Goal: Task Accomplishment & Management: Use online tool/utility

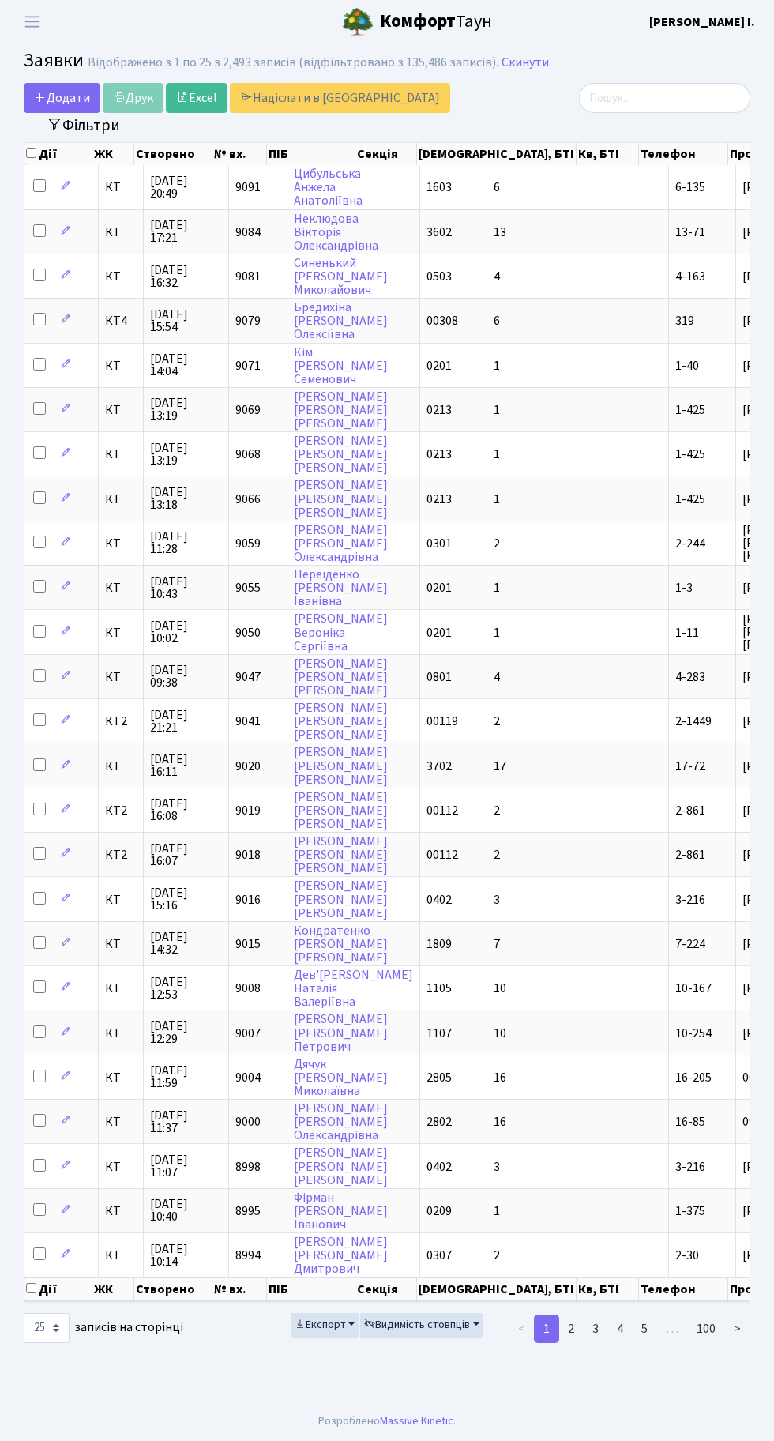
select select "25"
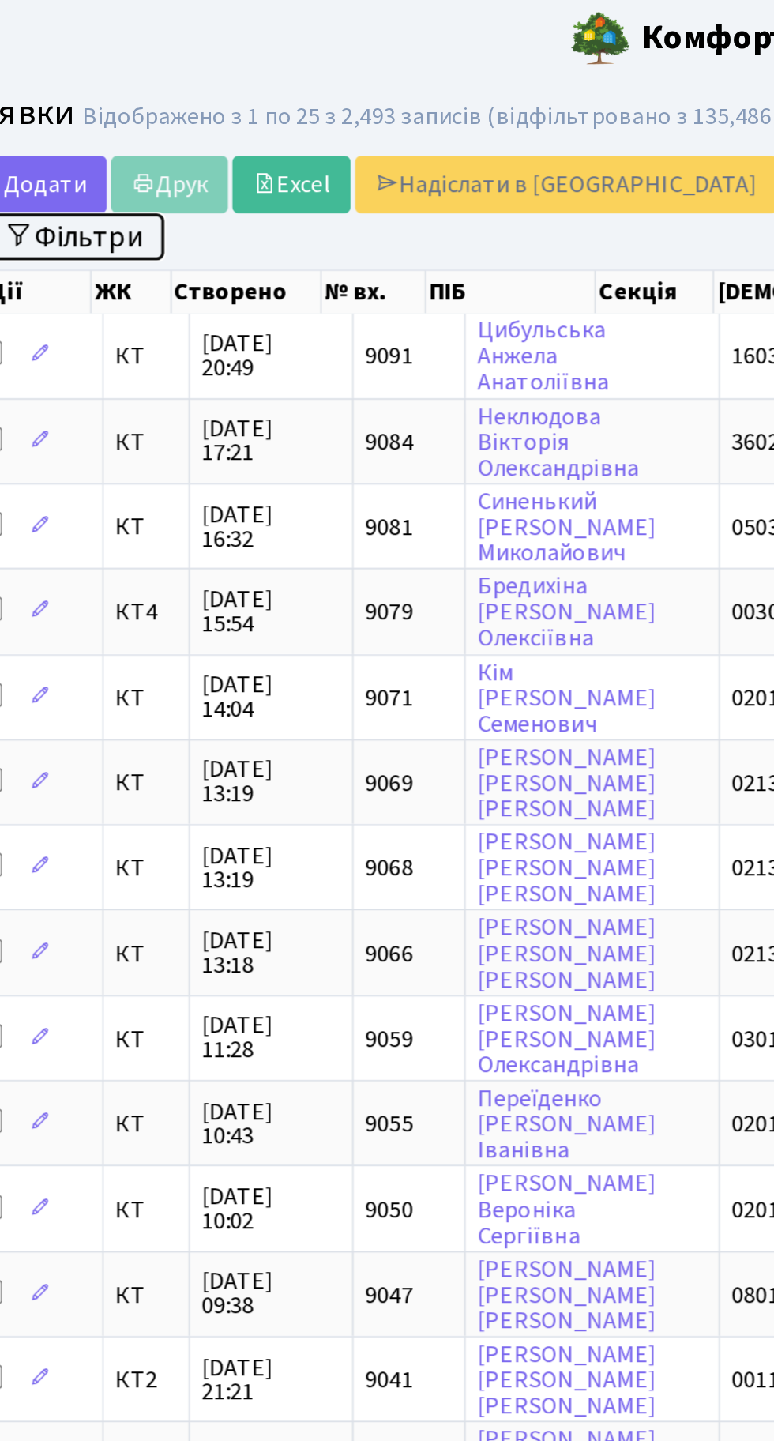
click at [90, 117] on button "Фільтри" at bounding box center [83, 125] width 94 height 24
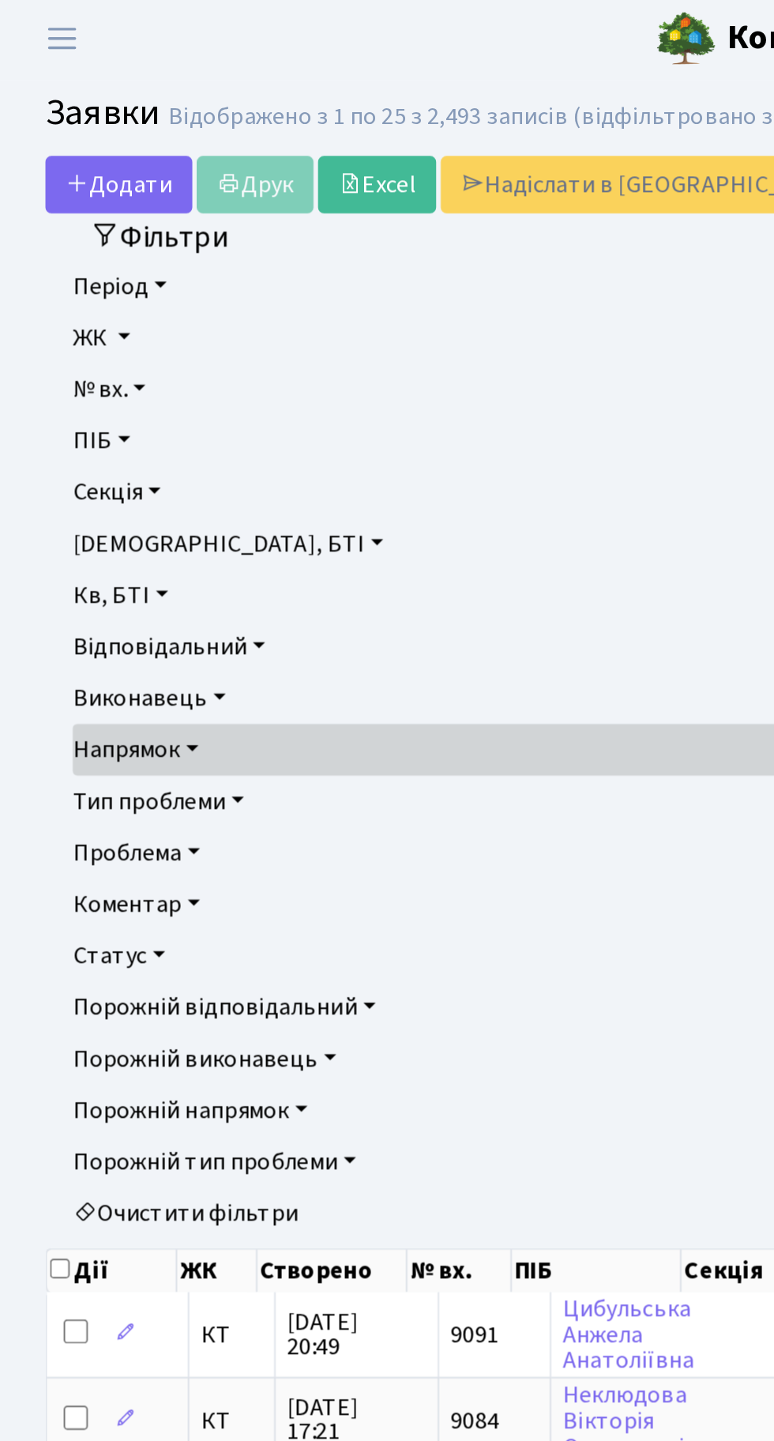
click at [55, 175] on link "ЖК" at bounding box center [387, 177] width 699 height 27
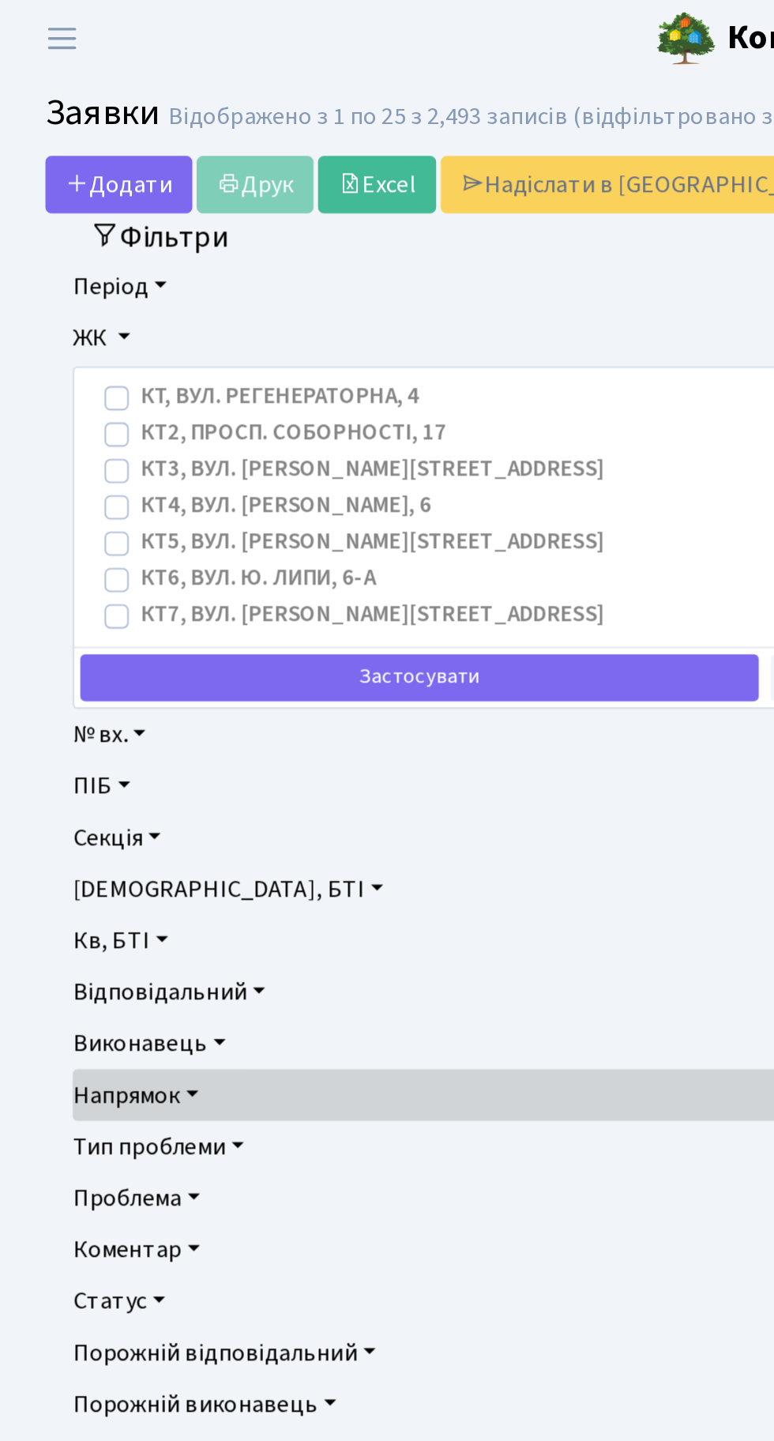
click at [192, 228] on label "КТ2, просп. Соборності, 17" at bounding box center [153, 228] width 160 height 18
click at [84, 228] on input "КТ2, просп. Соборності, 17" at bounding box center [78, 224] width 10 height 10
checkbox input "true"
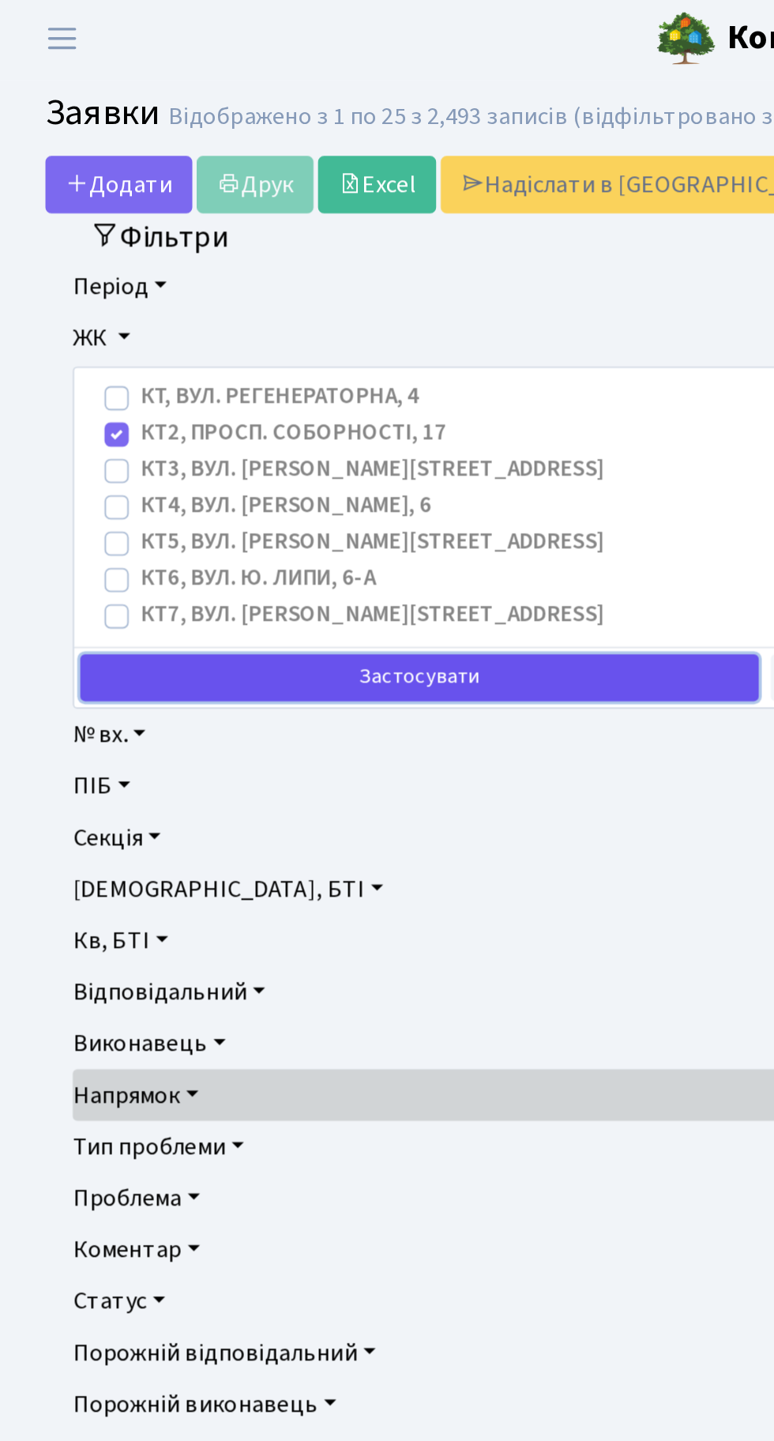
click at [245, 352] on button "Застосувати" at bounding box center [219, 355] width 354 height 24
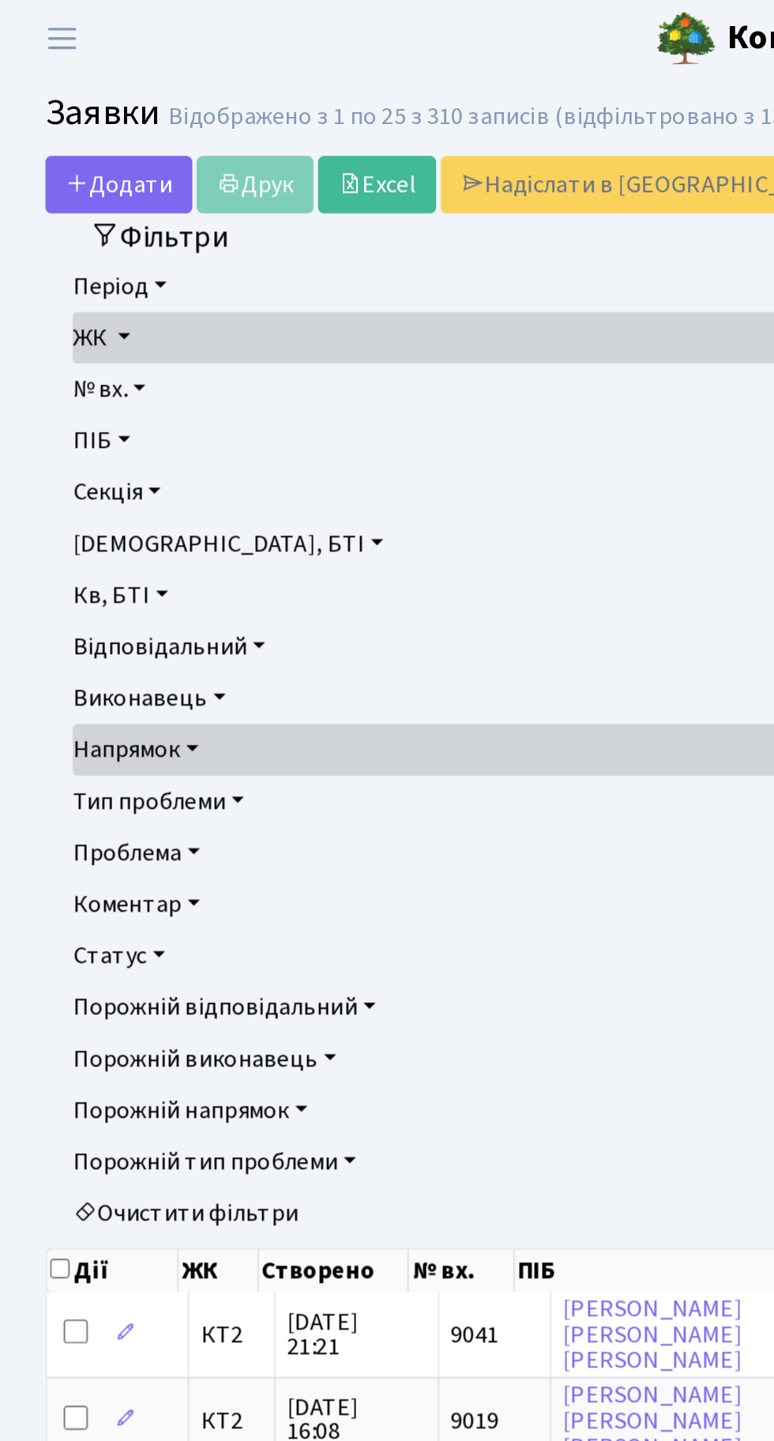
click at [80, 258] on link "Секція" at bounding box center [387, 258] width 699 height 27
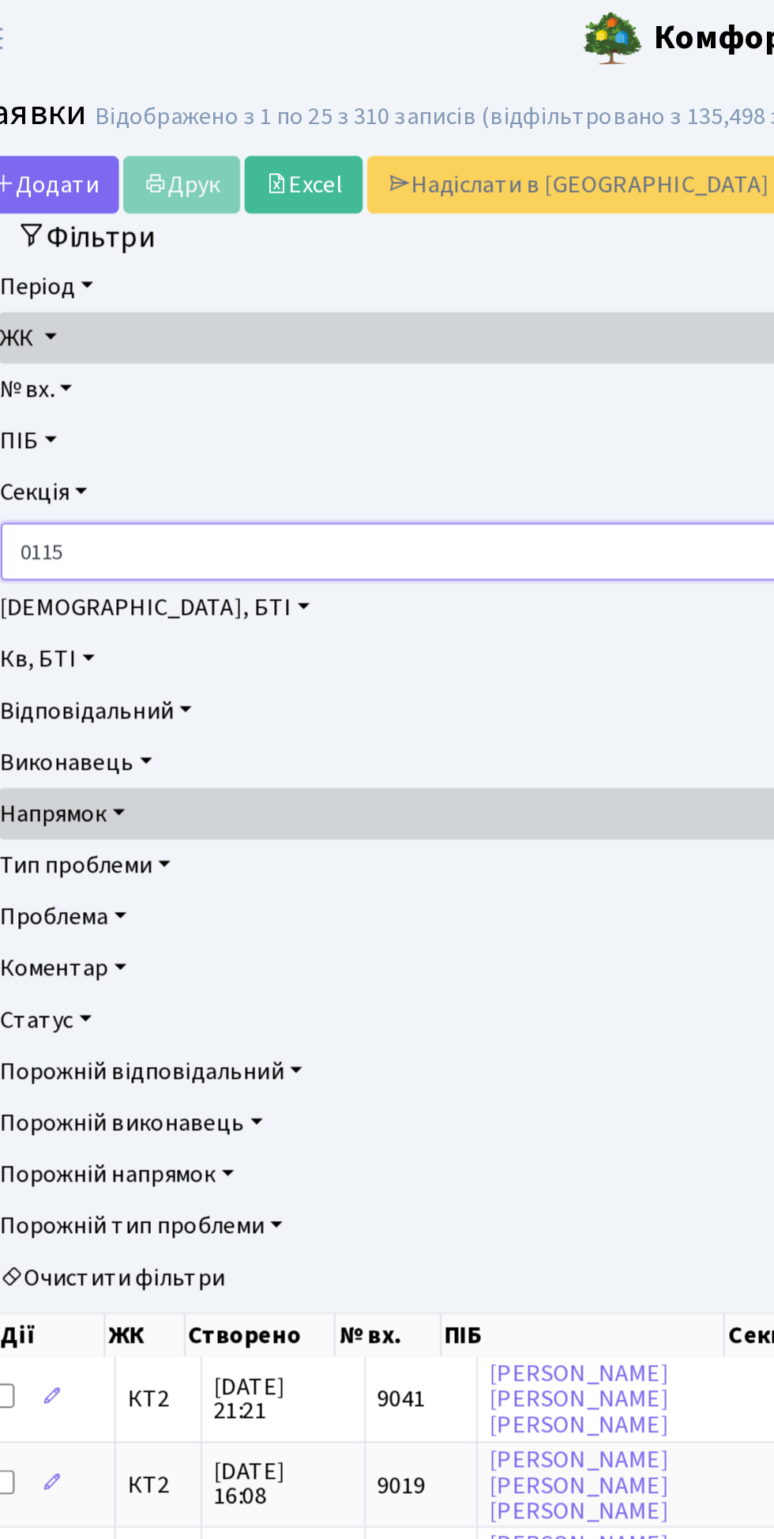
type input "0115"
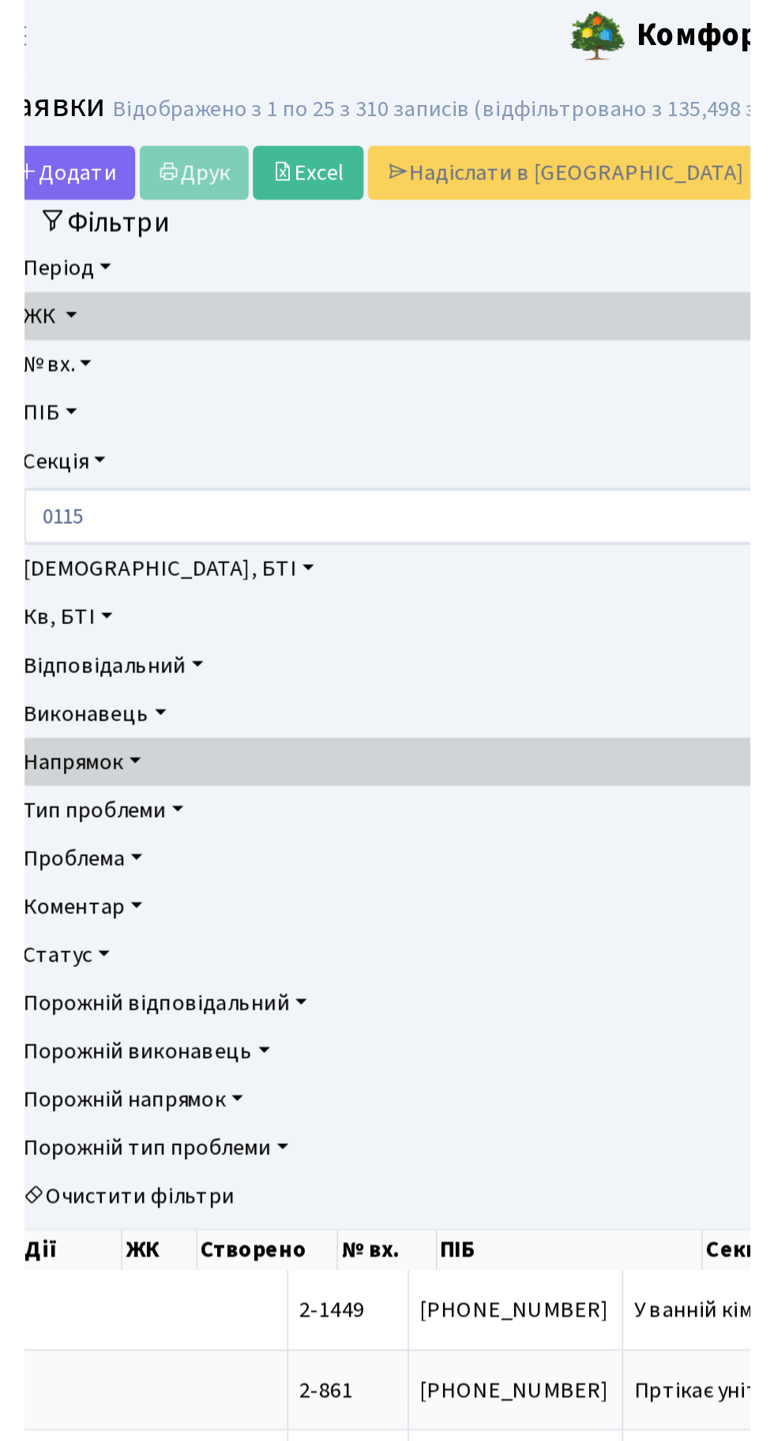
scroll to position [0, 557]
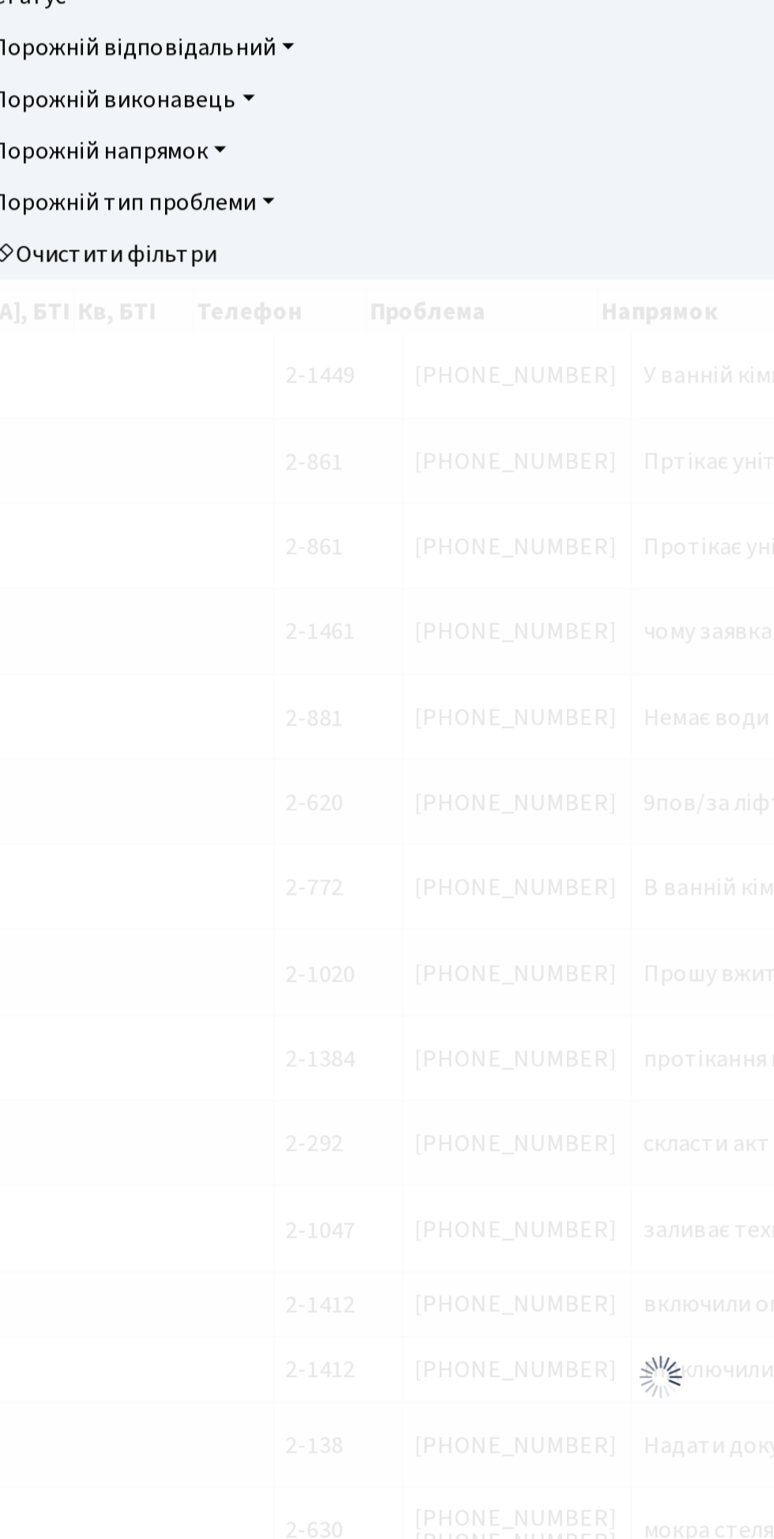
checkbox input "true"
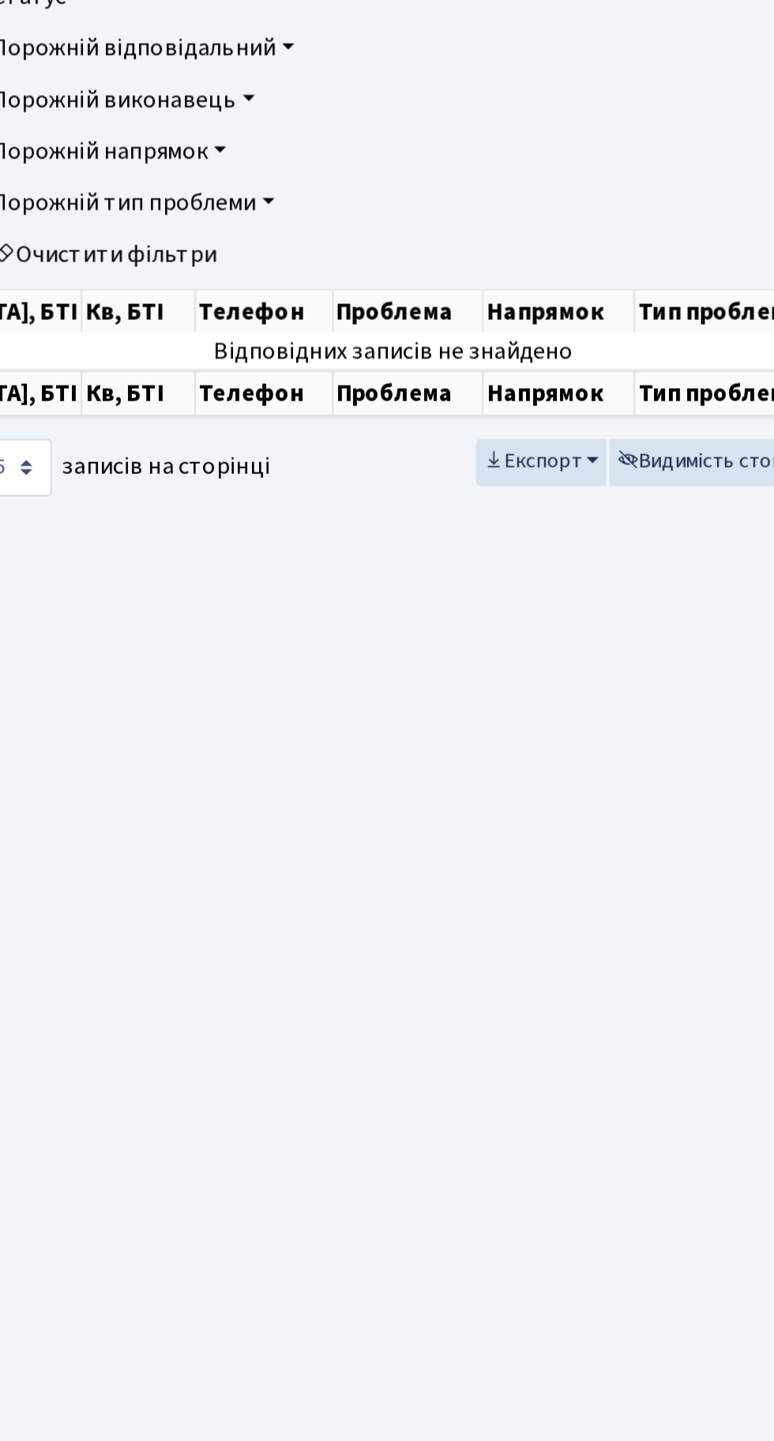
scroll to position [0, 425]
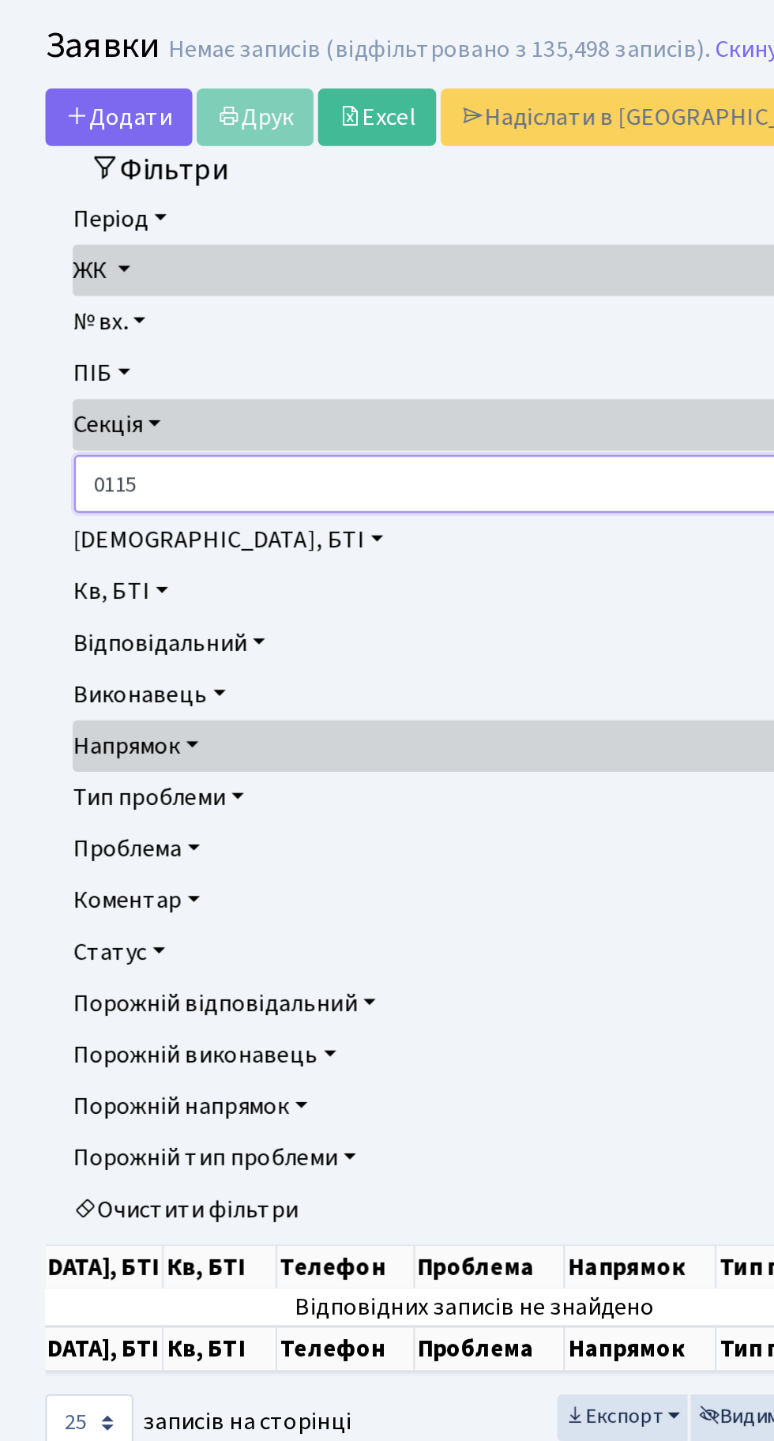
click at [53, 288] on input "0115" at bounding box center [371, 289] width 665 height 30
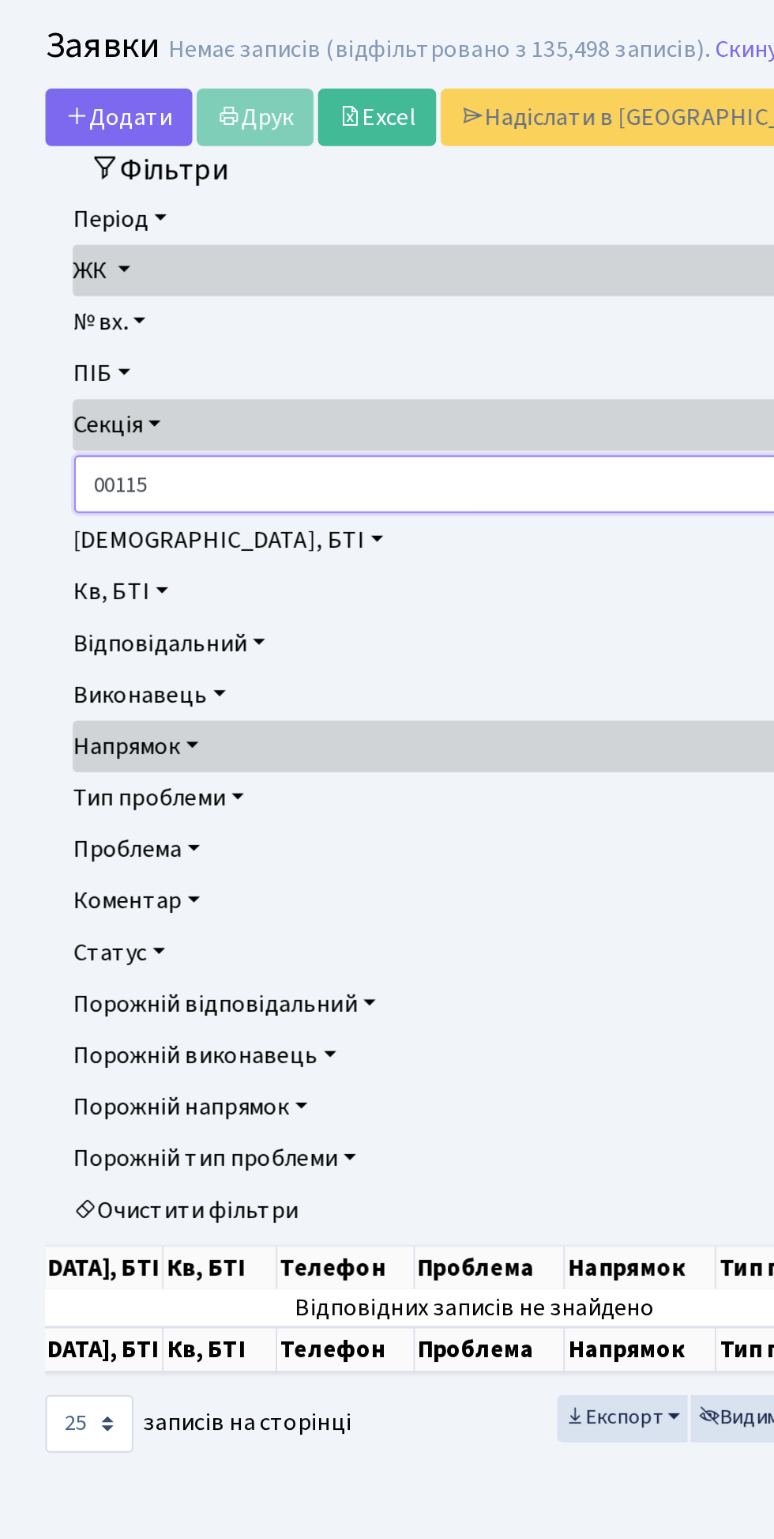
type input "00115"
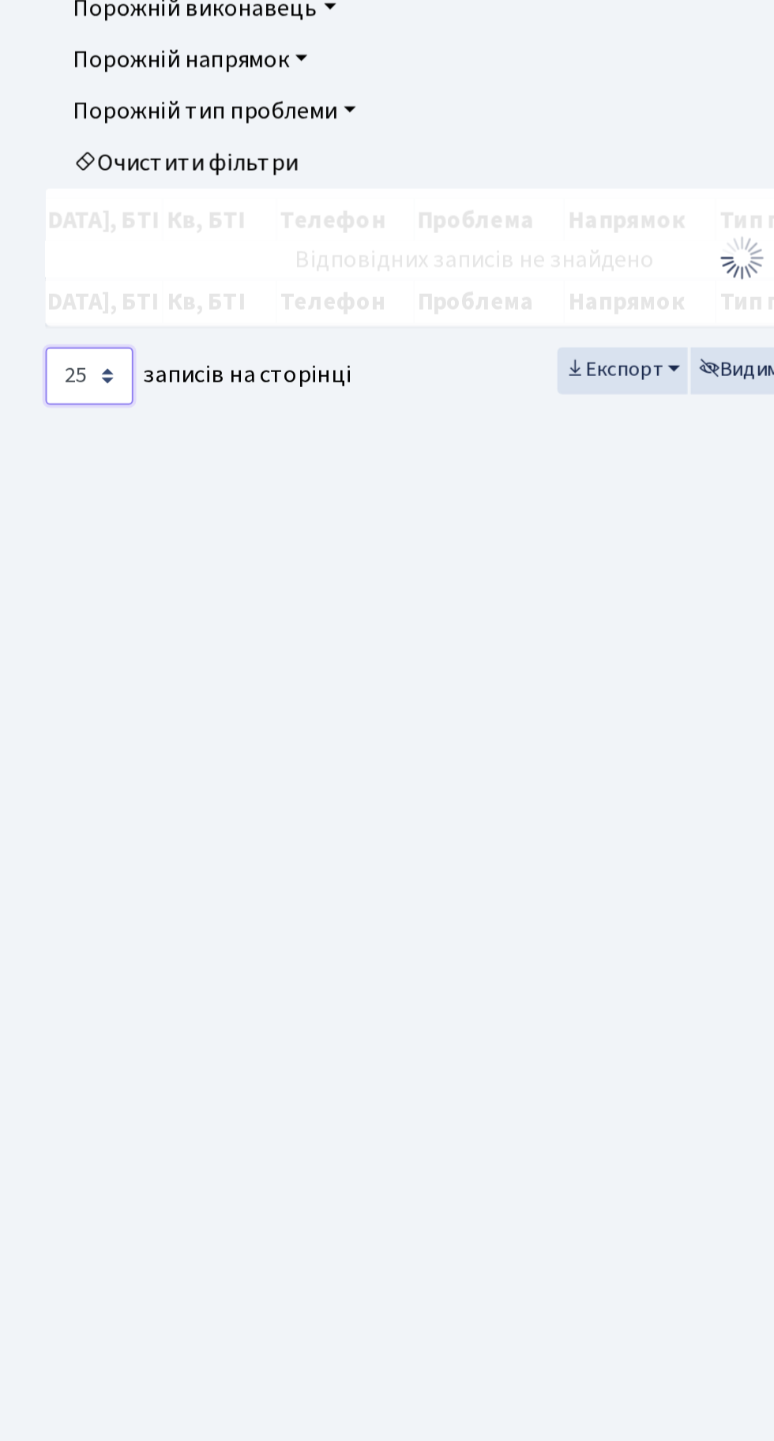
checkbox input "false"
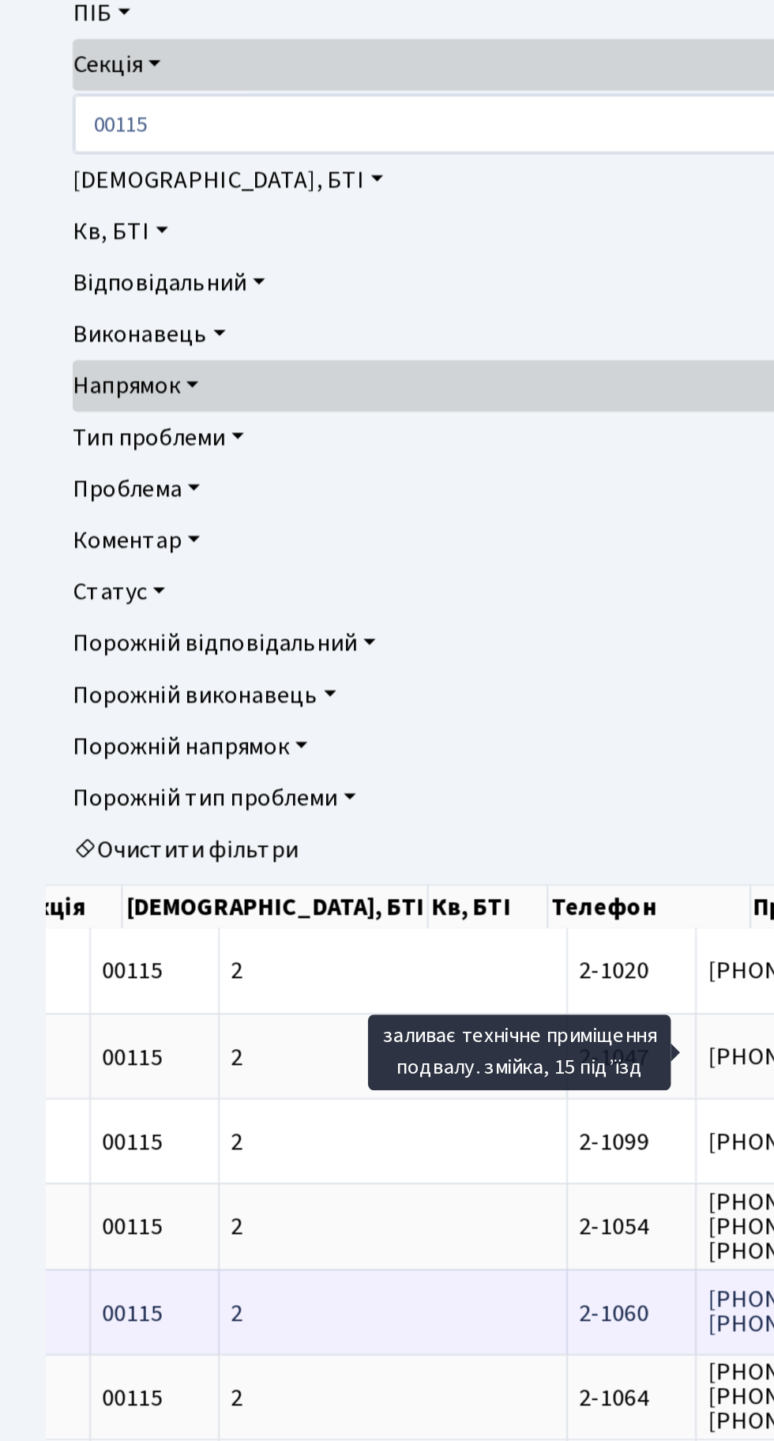
click at [296, 887] on td "2-1060" at bounding box center [329, 909] width 67 height 44
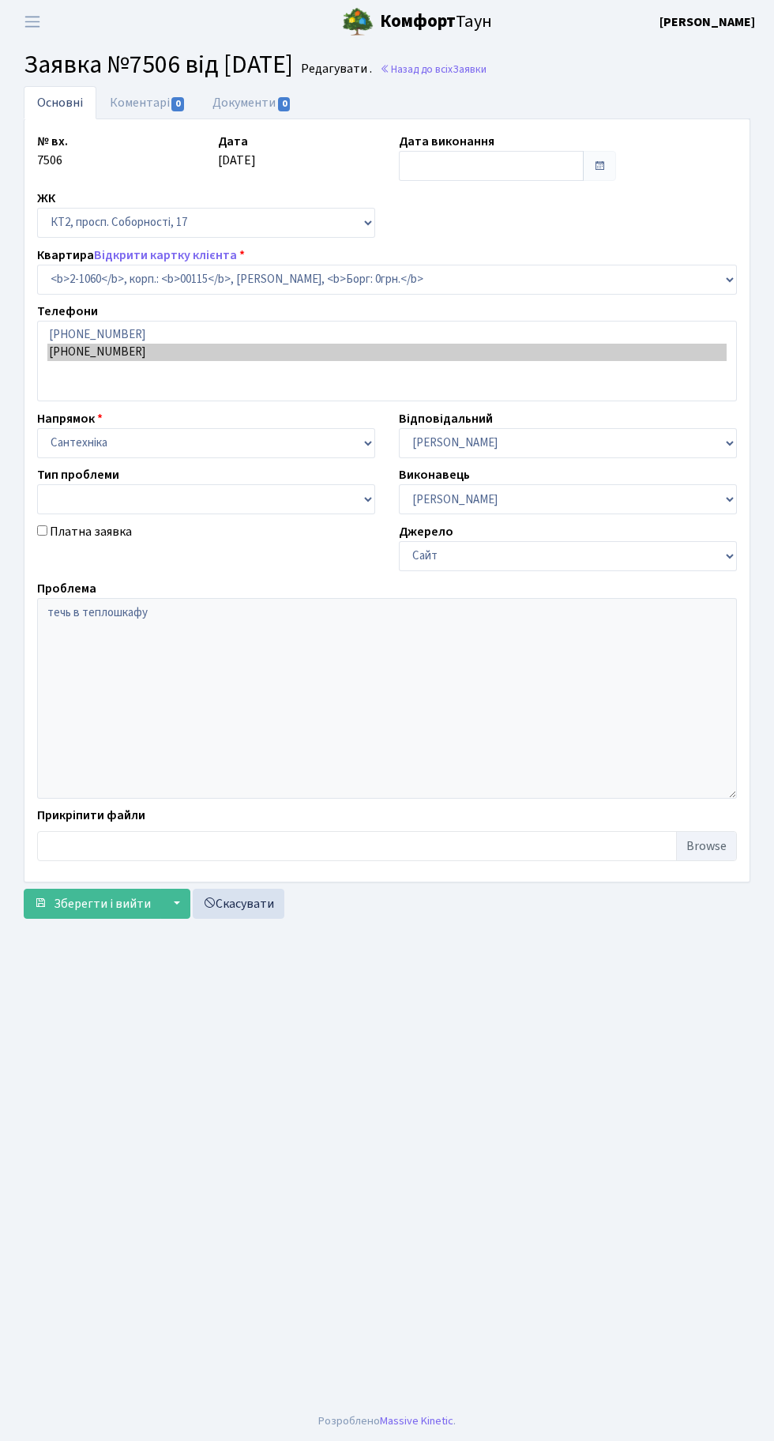
select select "12671"
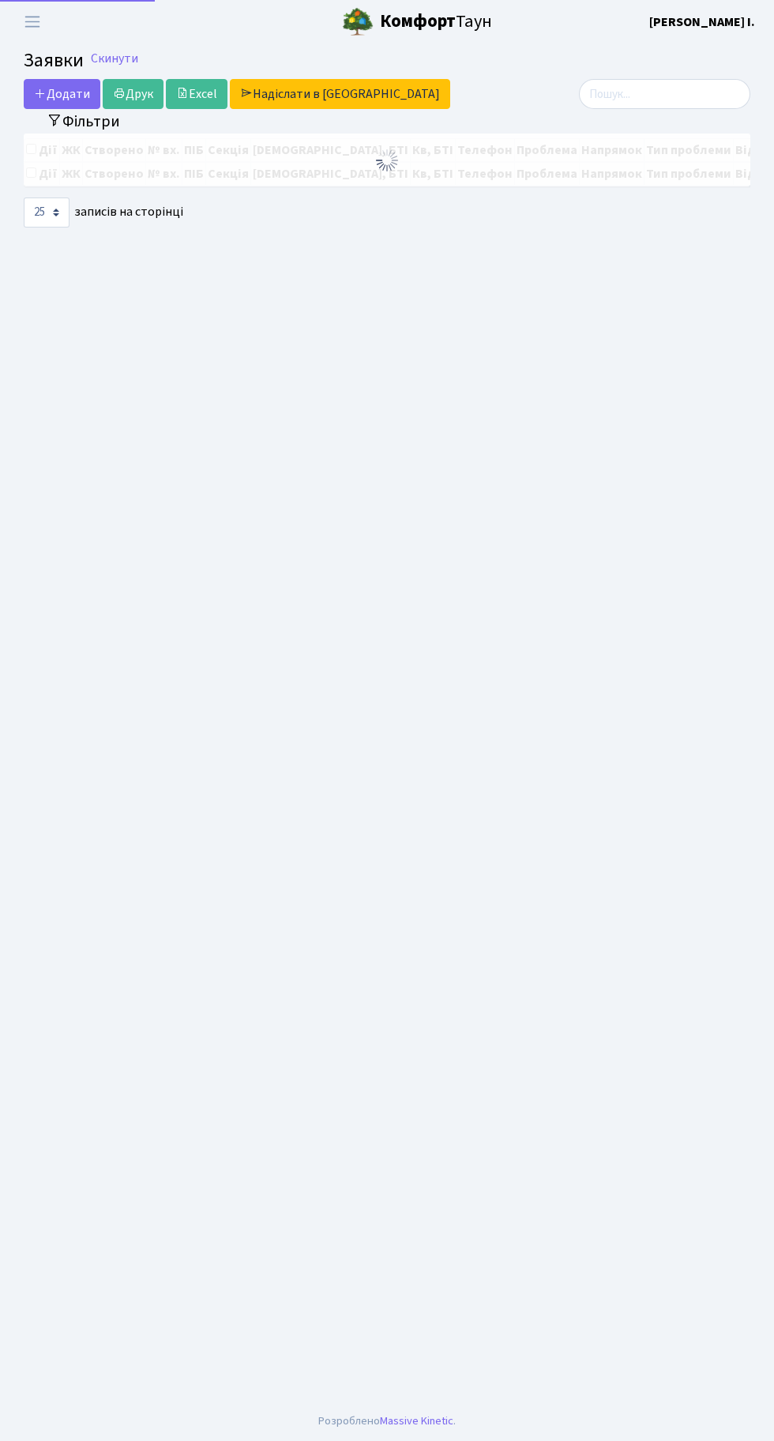
select select "25"
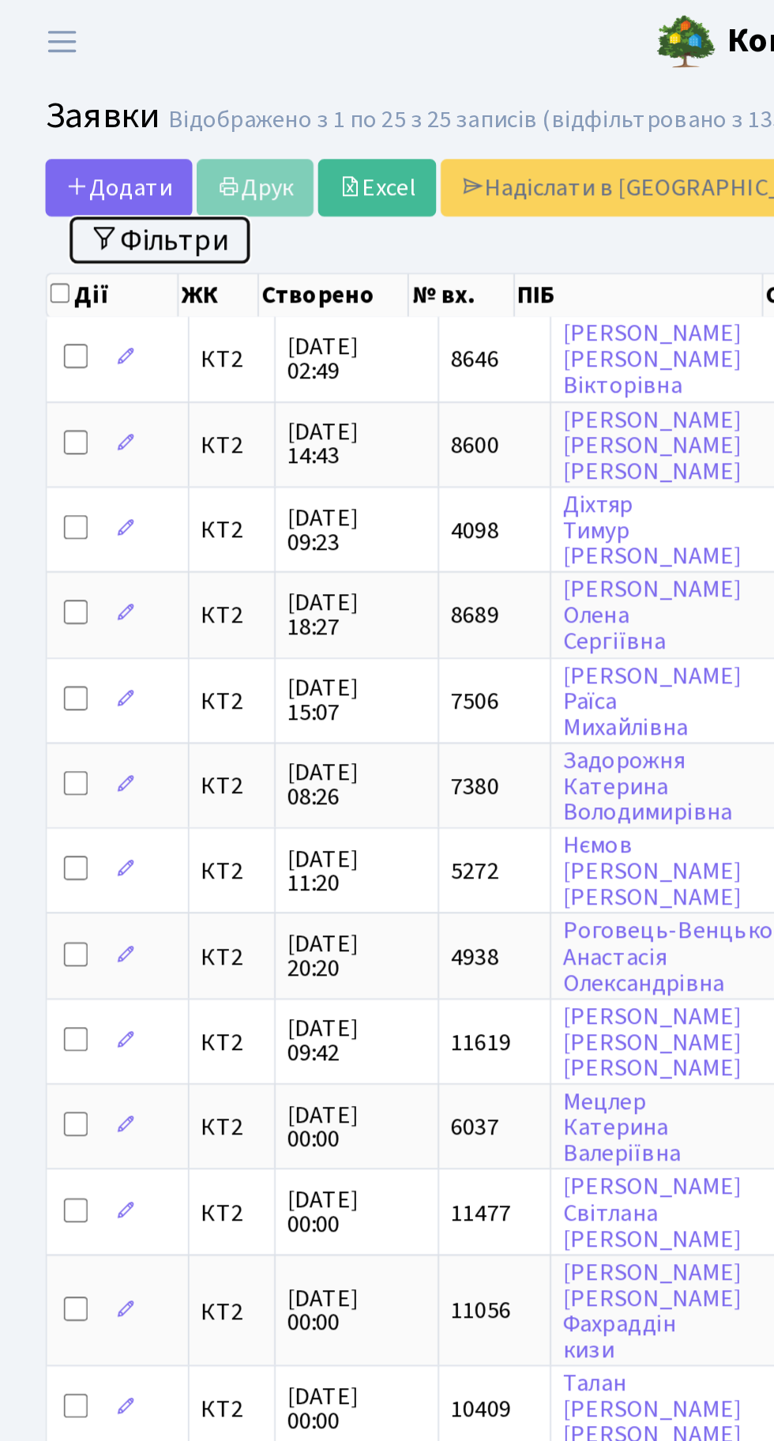
click at [94, 119] on button "Фільтри" at bounding box center [83, 125] width 94 height 24
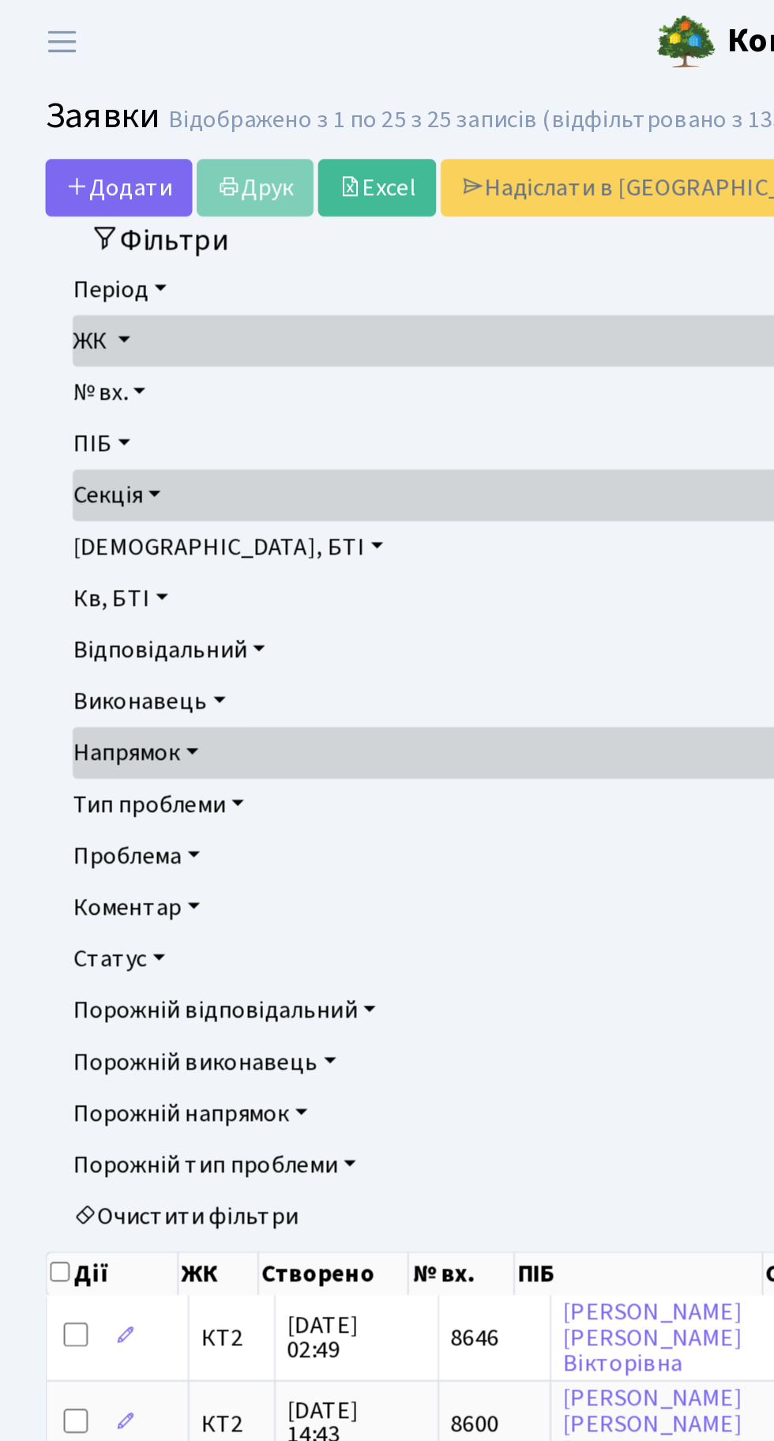
click at [83, 311] on link "Кв, БТІ" at bounding box center [387, 312] width 699 height 27
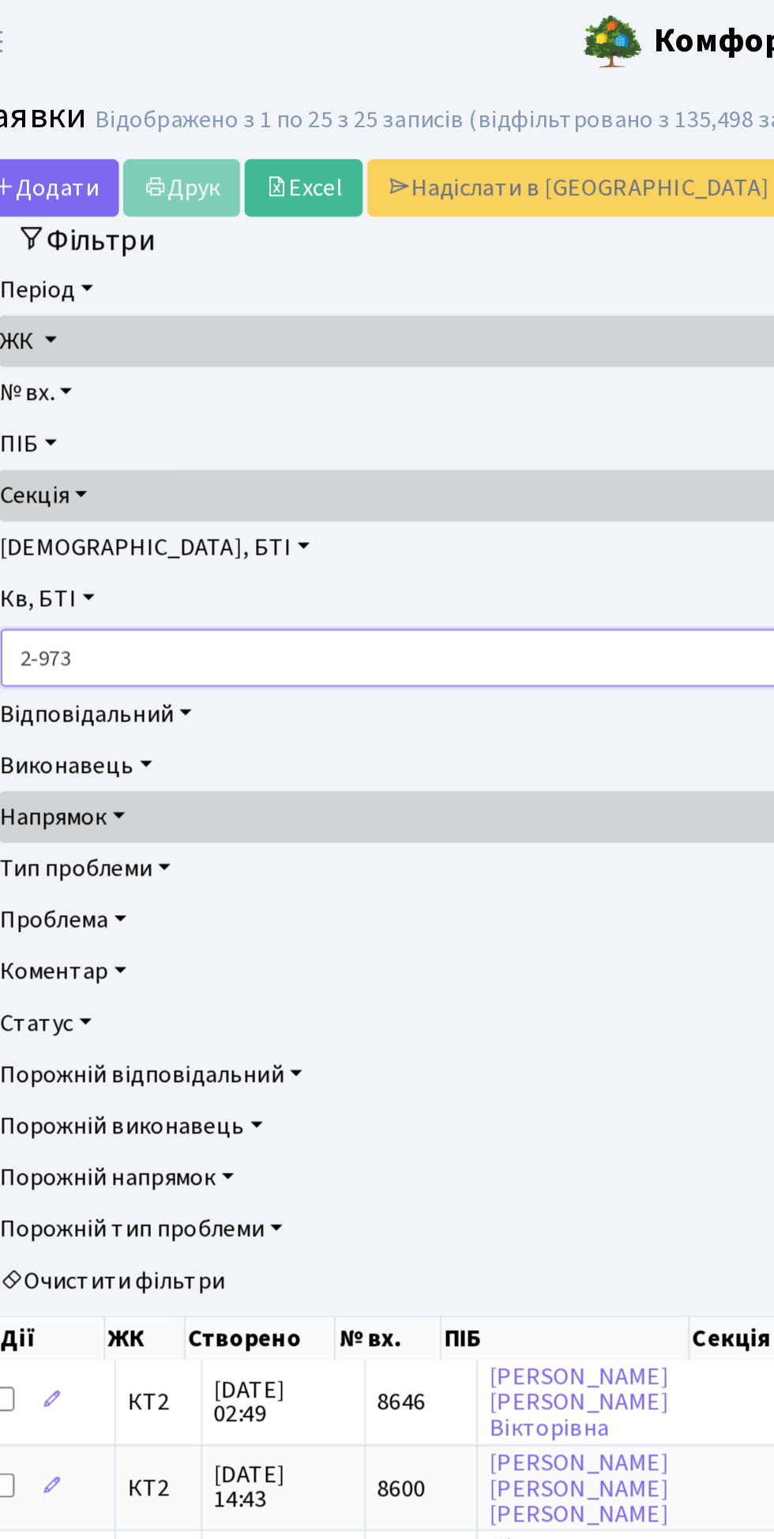
type input "2-973"
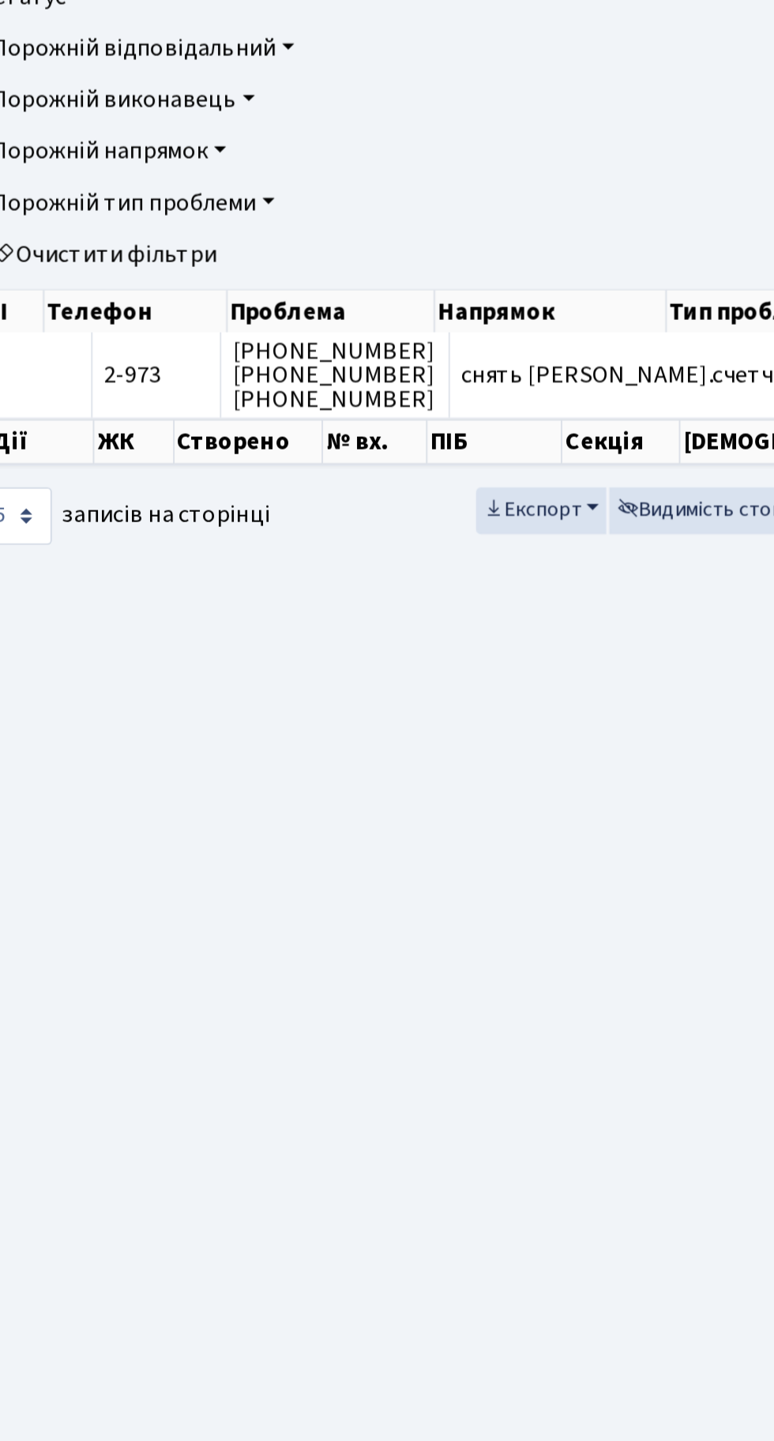
scroll to position [0, 553]
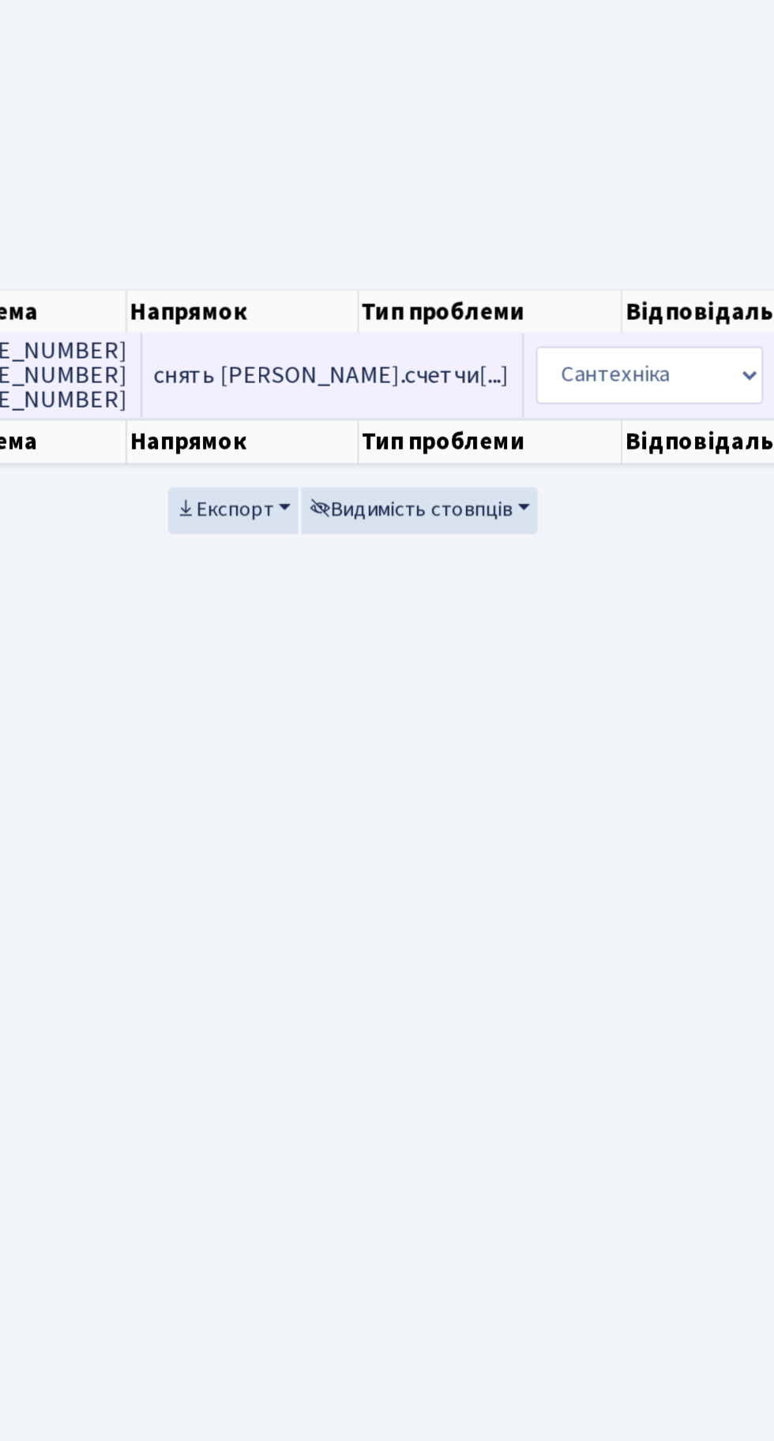
click at [615, 719] on select "- Виклик майстра Замовлення технічних умов Заміна елементу інженерного вузла те…" at bounding box center [682, 731] width 134 height 30
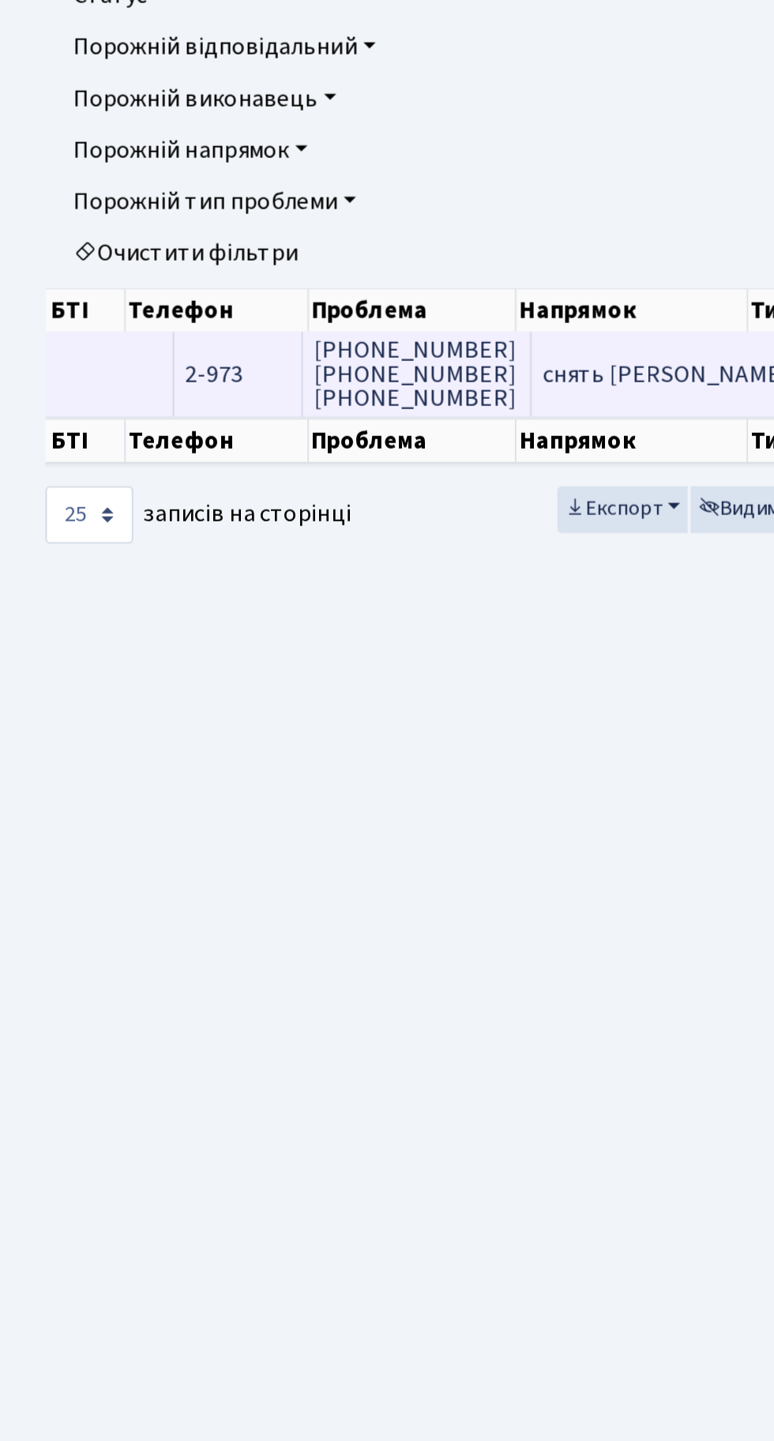
click at [277, 688] on td "снять [PERSON_NAME].счетчи[...]" at bounding box center [376, 697] width 199 height 43
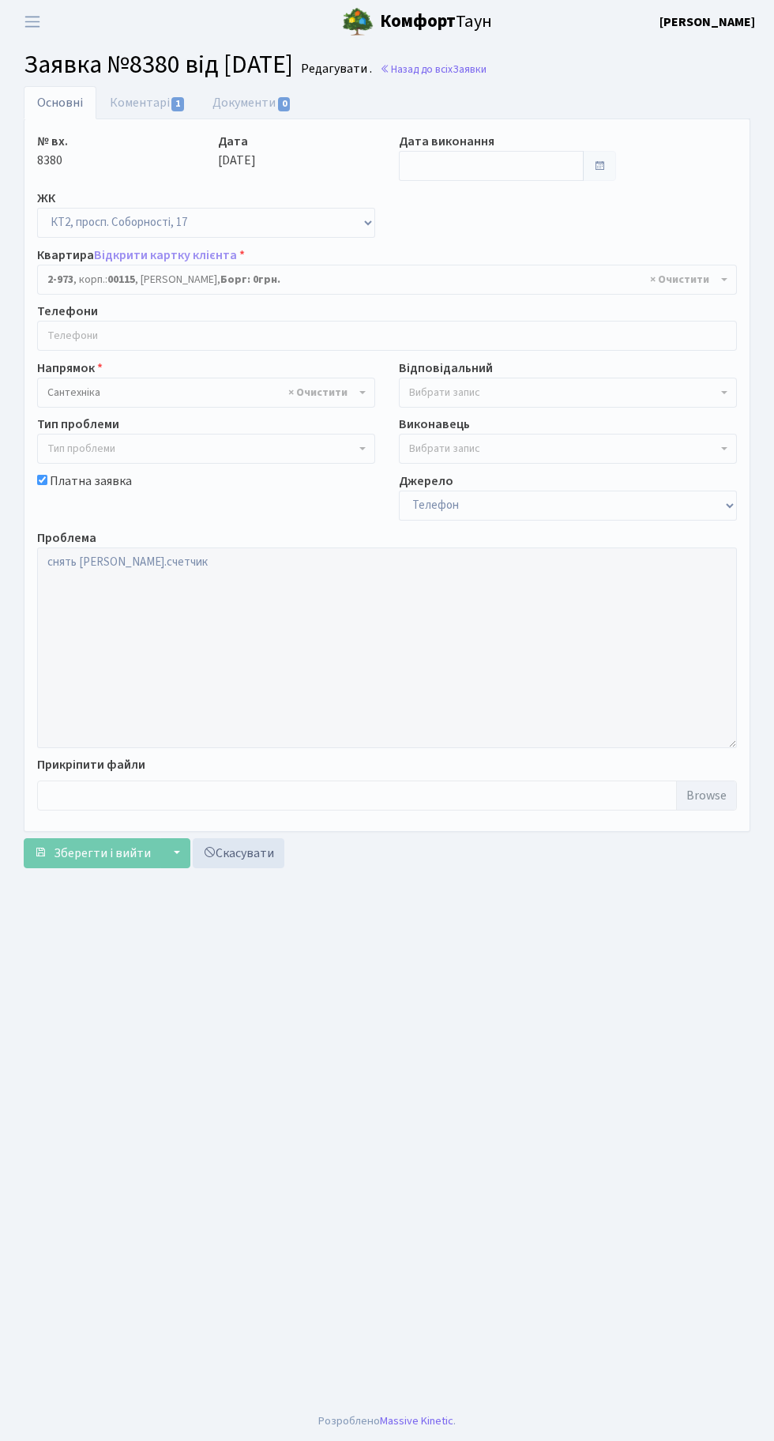
select select "12580"
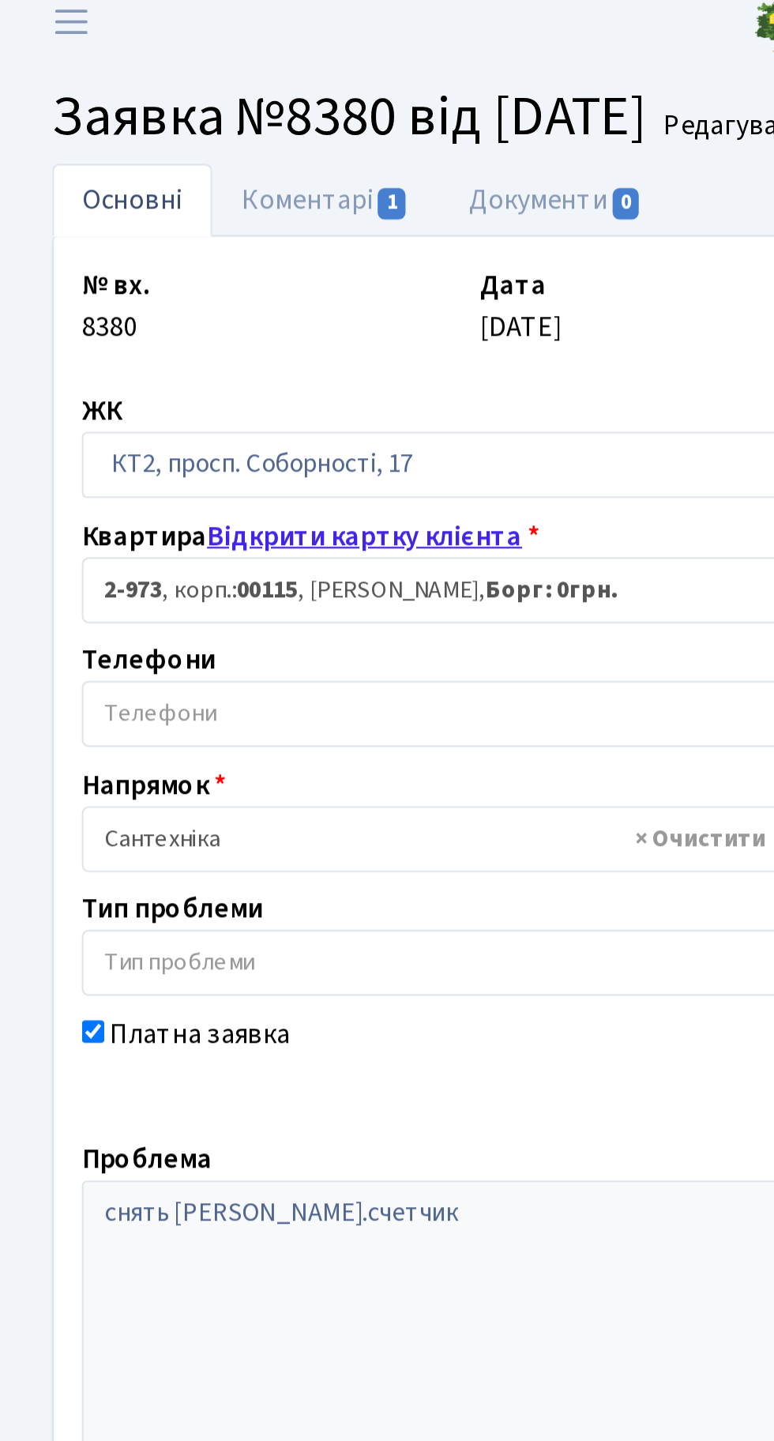
click at [166, 252] on link "Відкрити картку клієнта" at bounding box center [165, 255] width 143 height 17
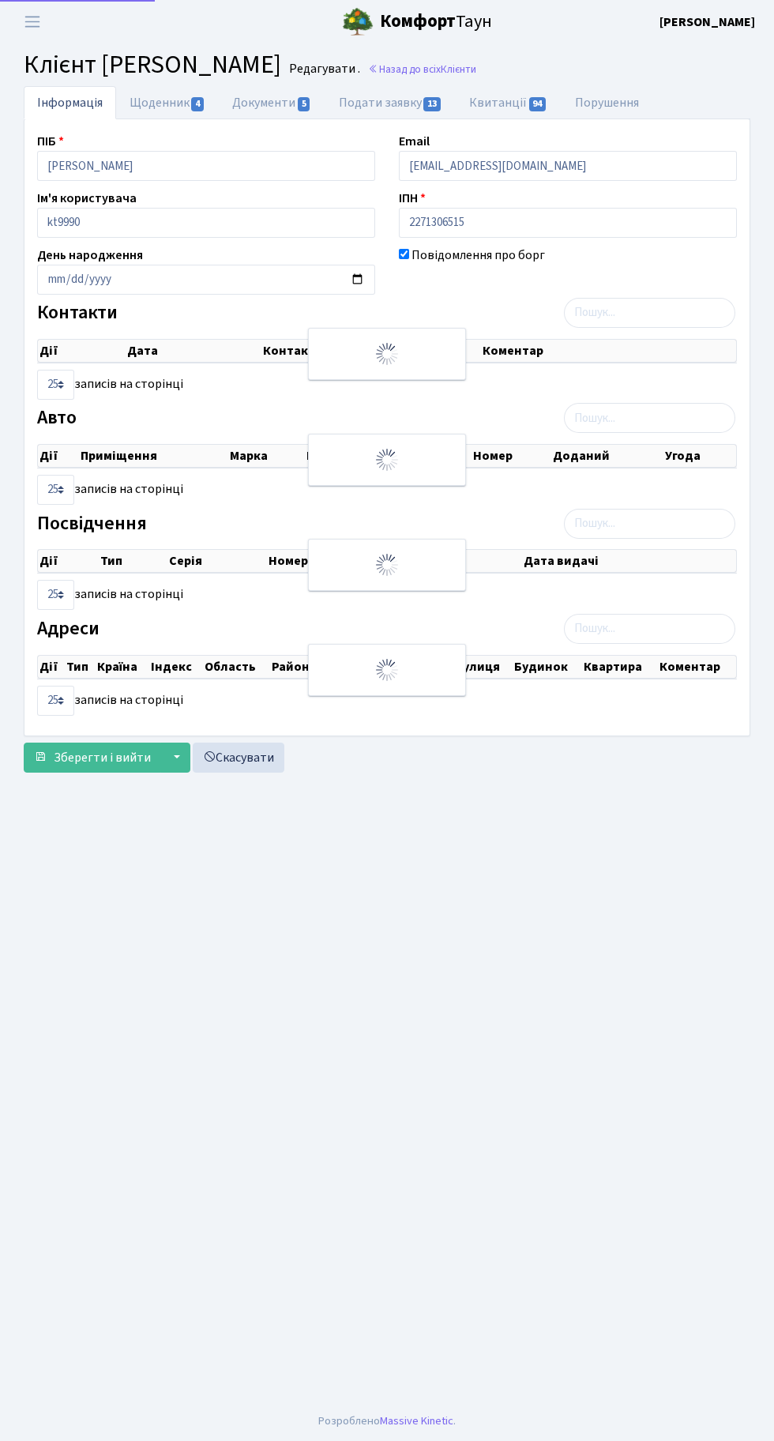
select select "25"
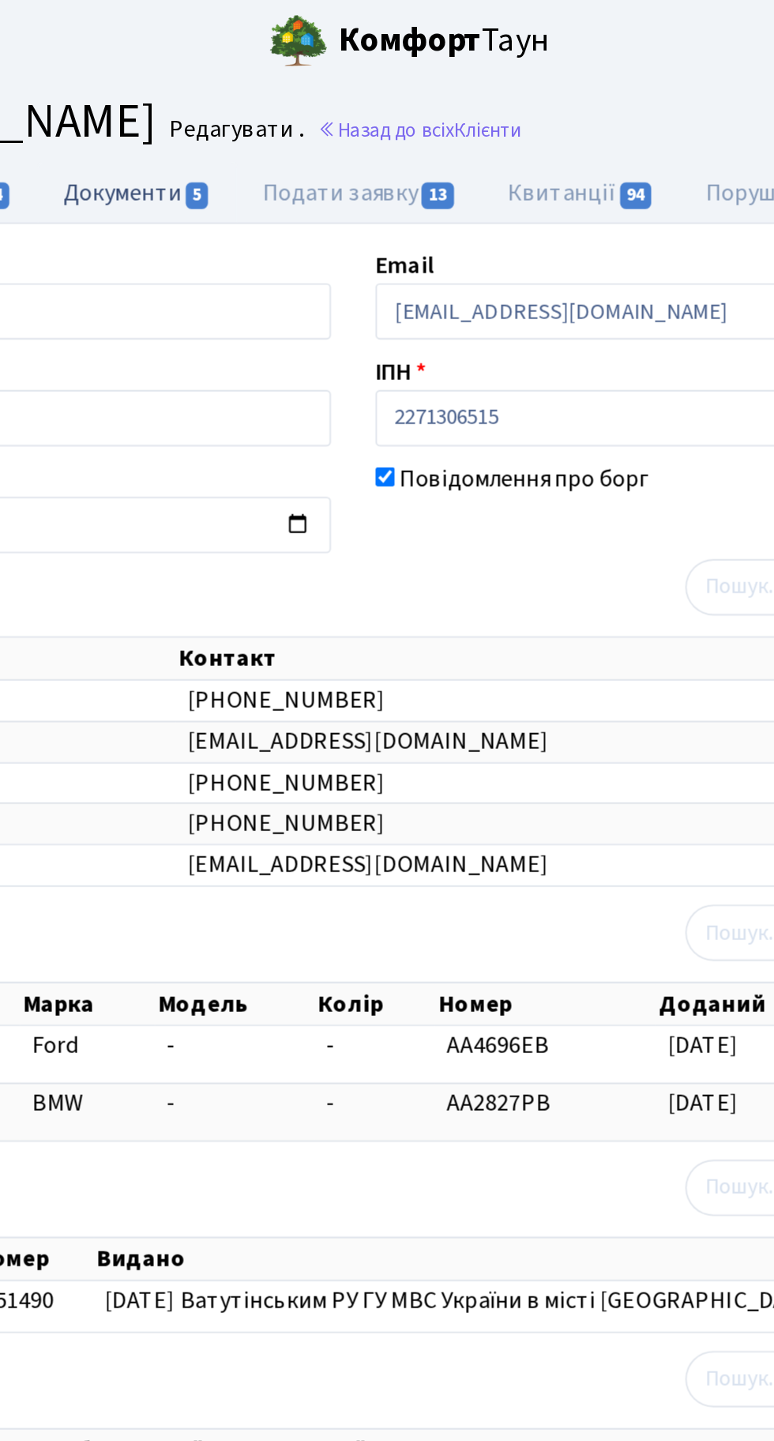
click at [271, 103] on link "Документи 5" at bounding box center [272, 102] width 106 height 32
select select "25"
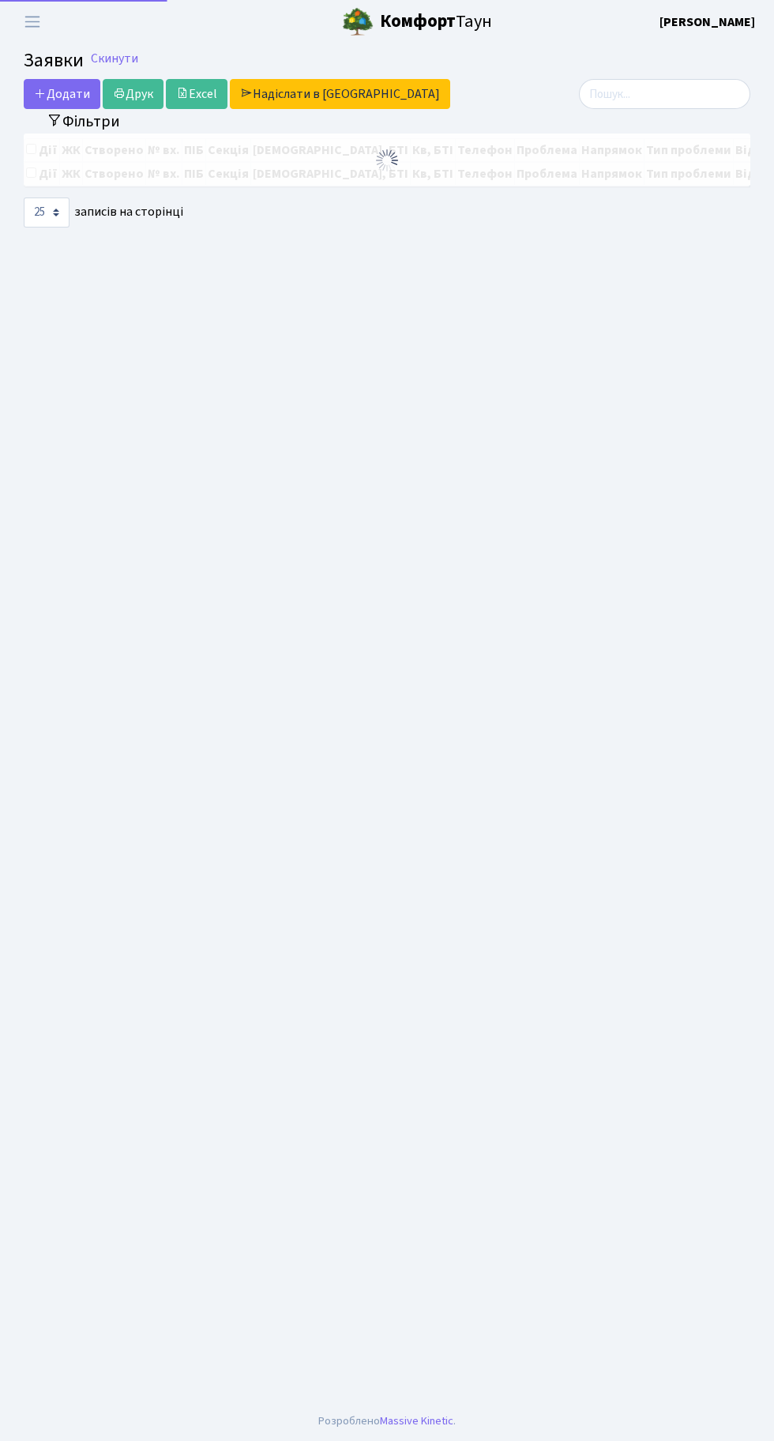
select select "25"
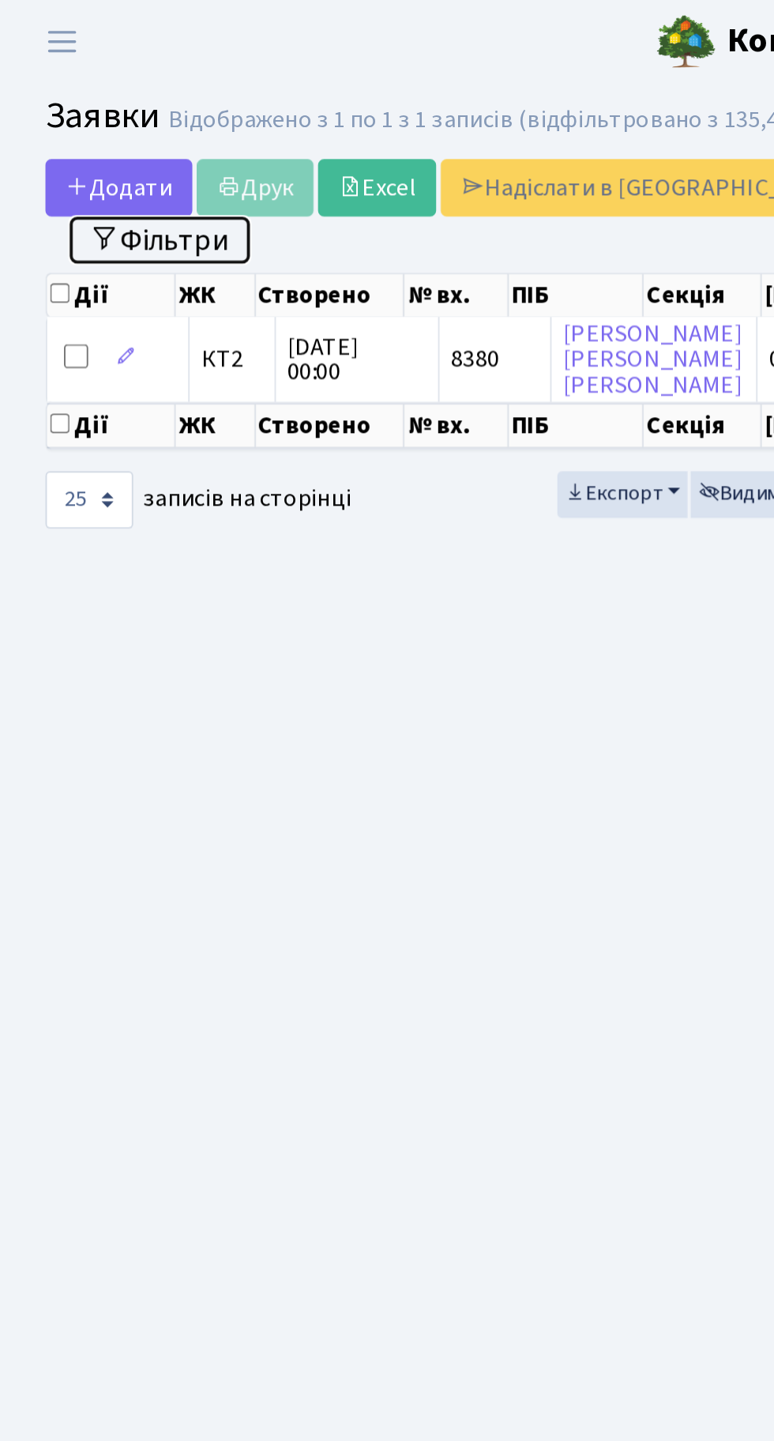
click at [89, 116] on button "Фільтри" at bounding box center [83, 125] width 94 height 24
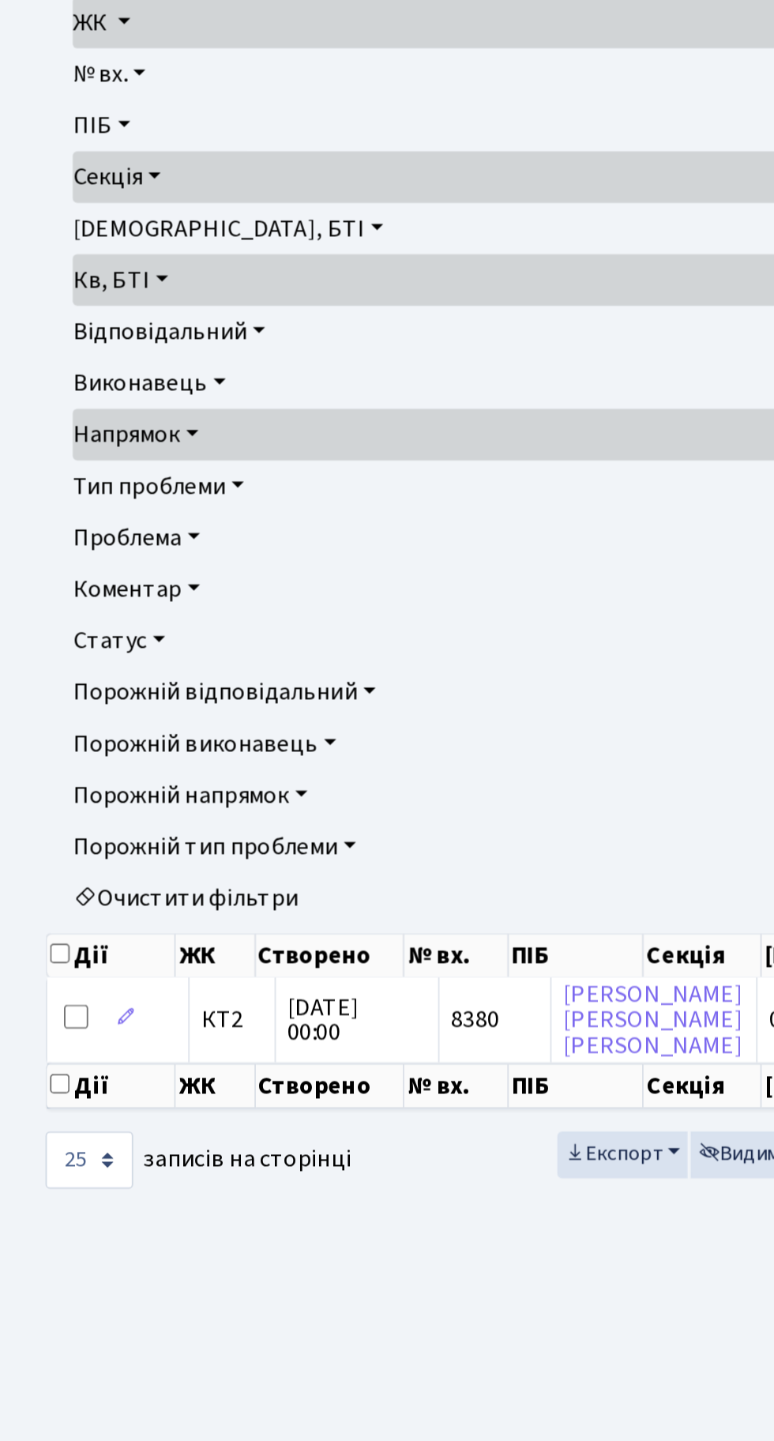
click at [100, 636] on link "Очистити фільтри" at bounding box center [387, 634] width 699 height 27
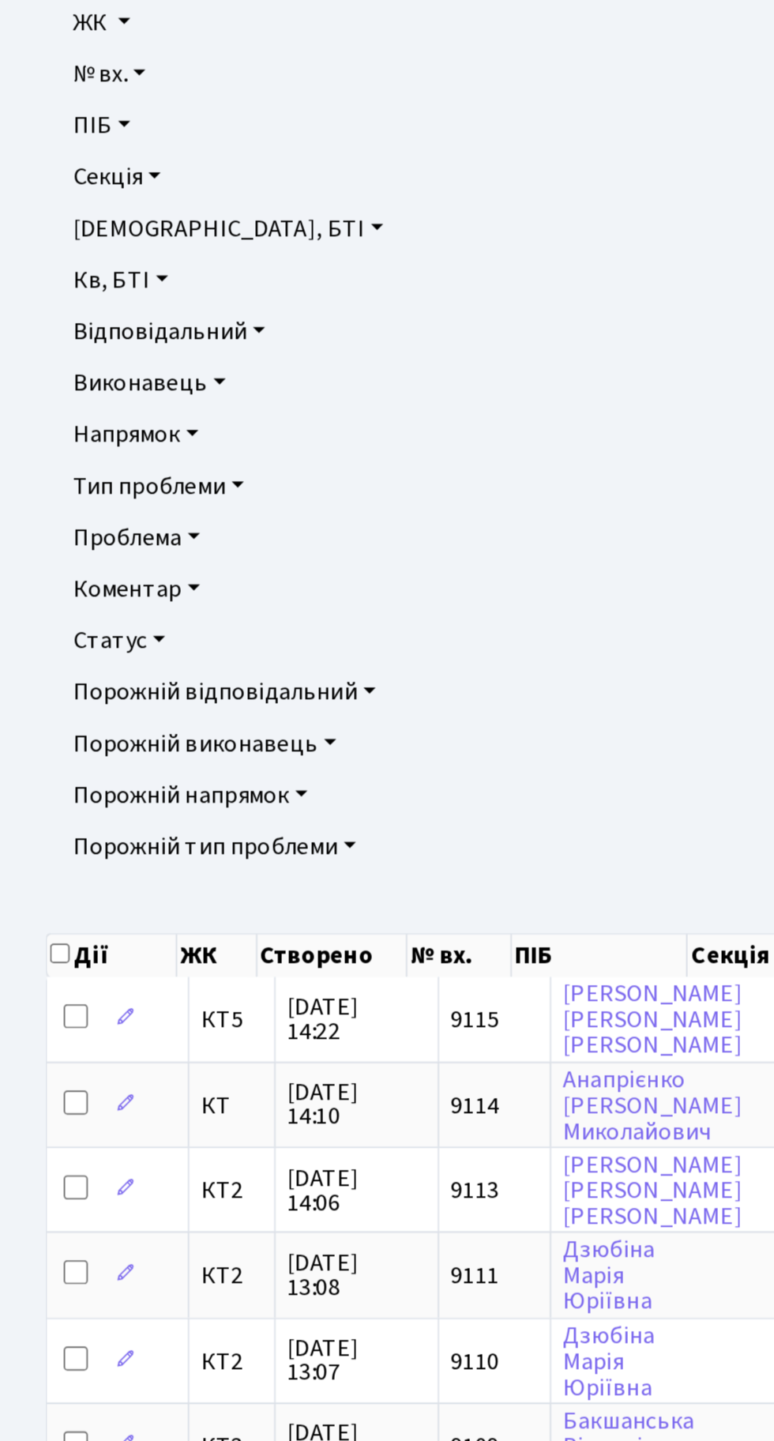
click at [103, 391] on link "Напрямок" at bounding box center [387, 392] width 699 height 27
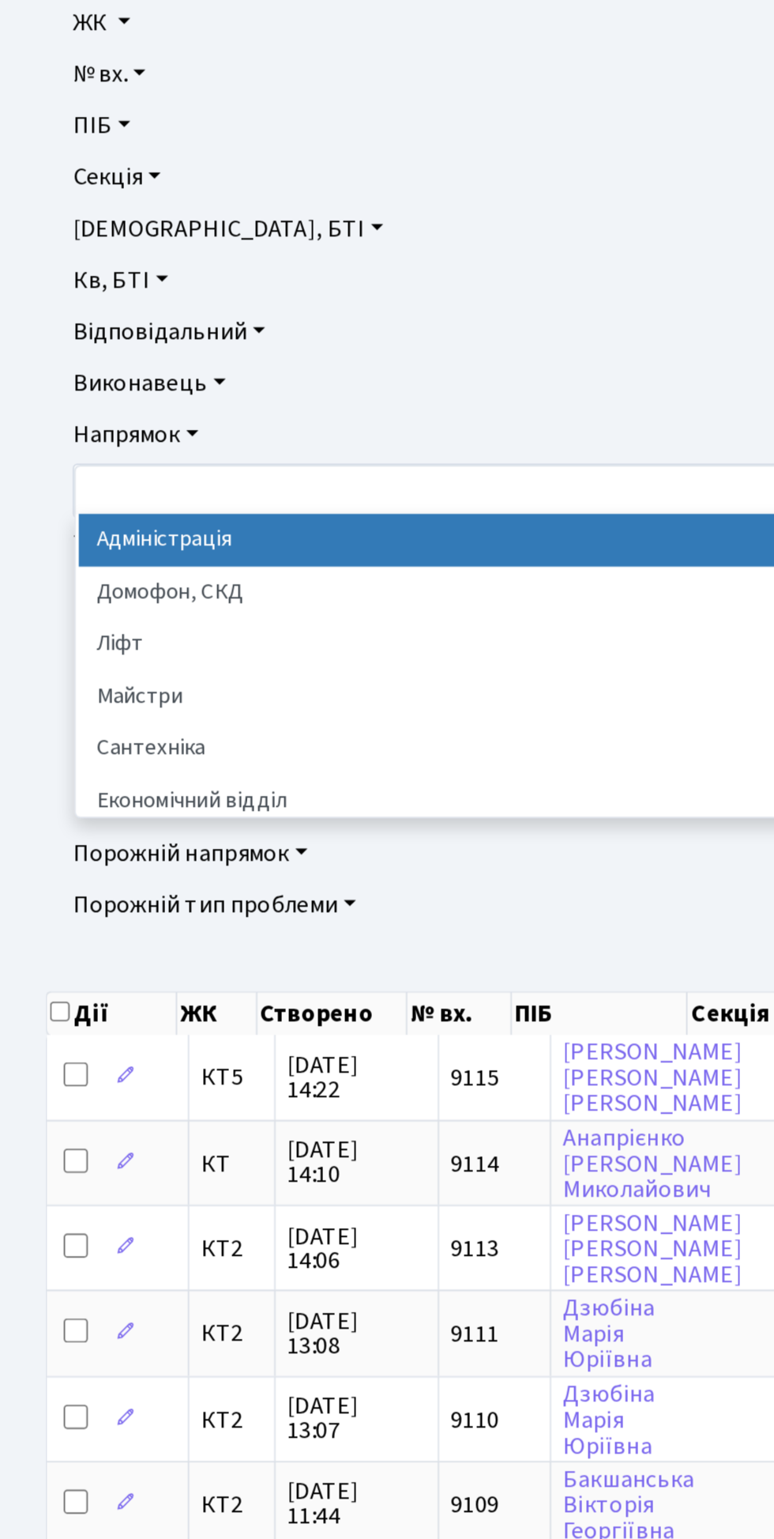
click at [95, 560] on li "Сантехніка" at bounding box center [387, 557] width 692 height 28
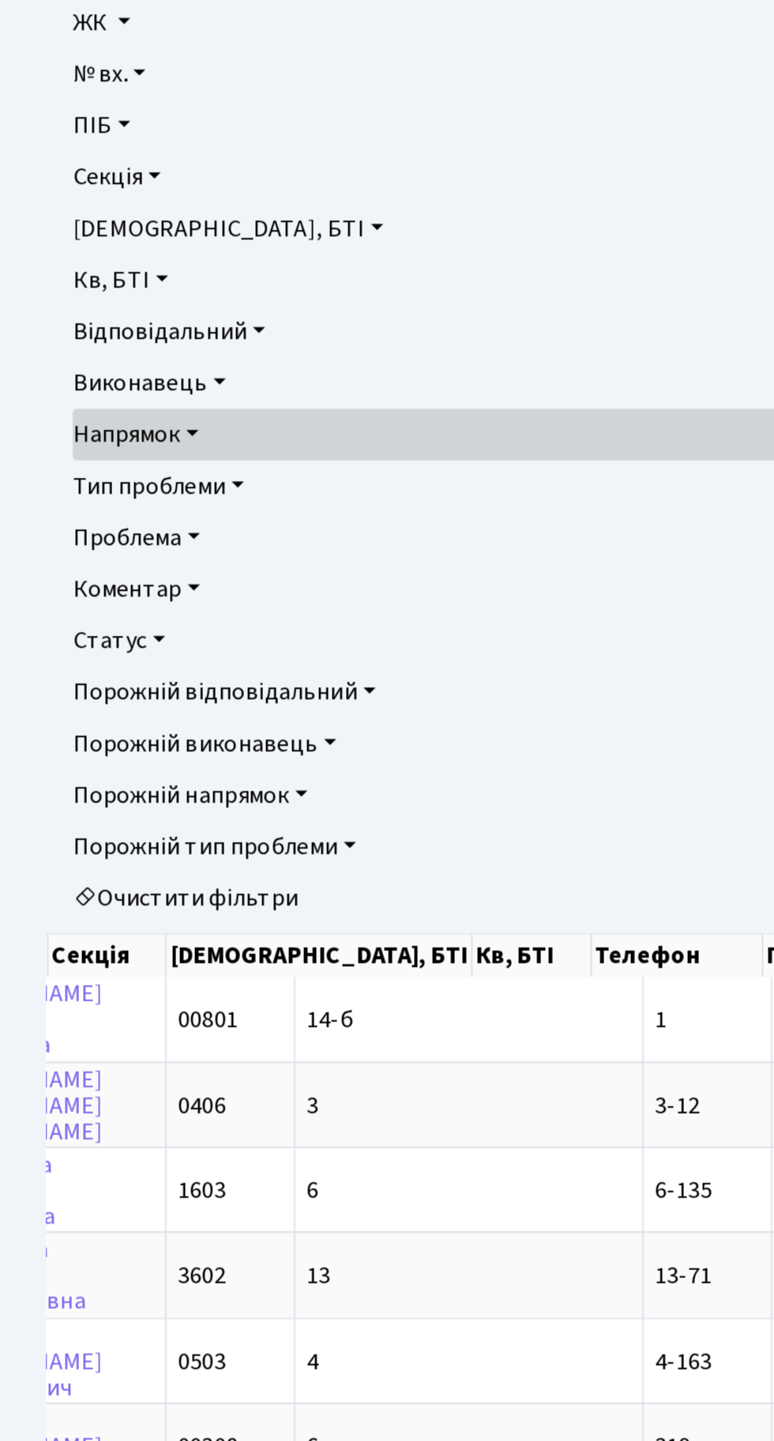
scroll to position [0, 313]
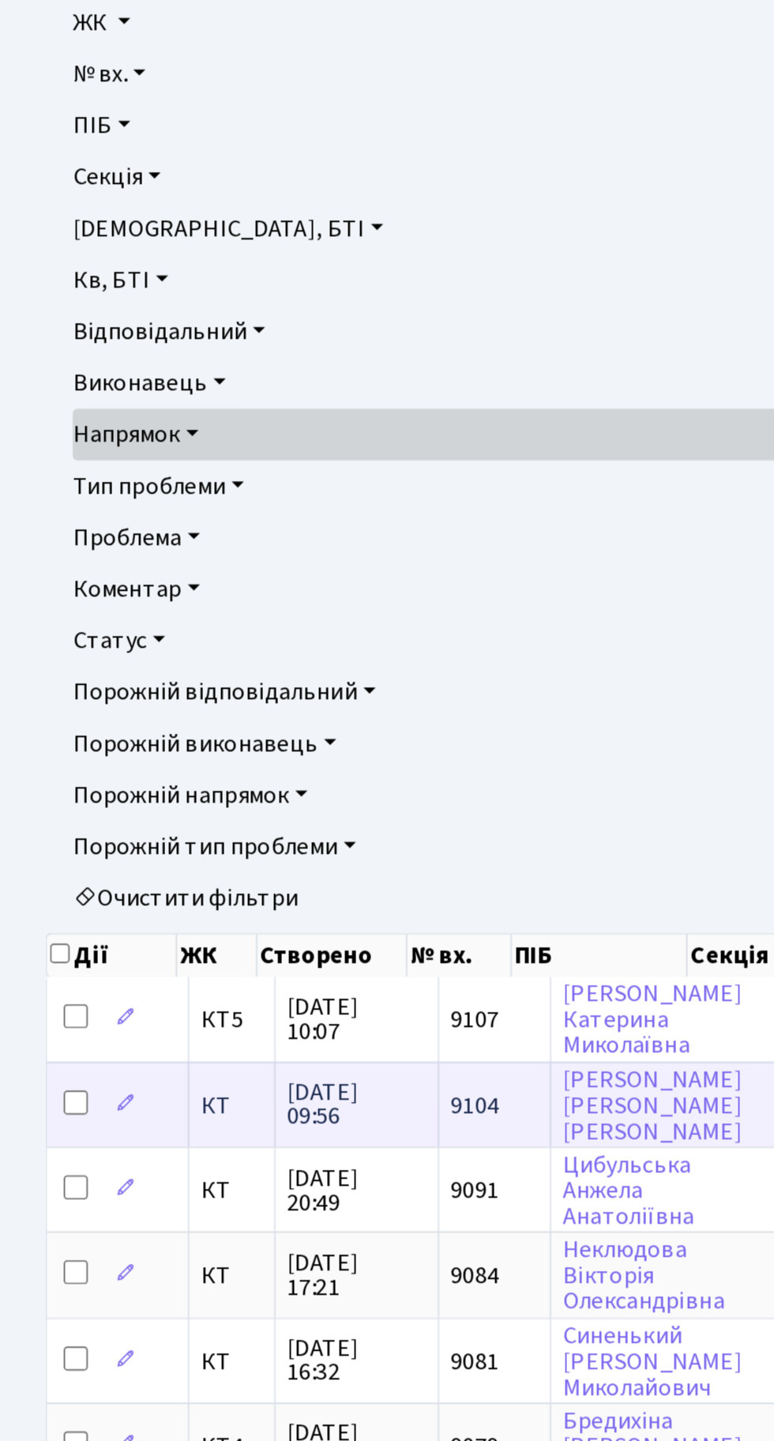
click at [39, 736] on input "checkbox" at bounding box center [39, 741] width 13 height 13
checkbox input "true"
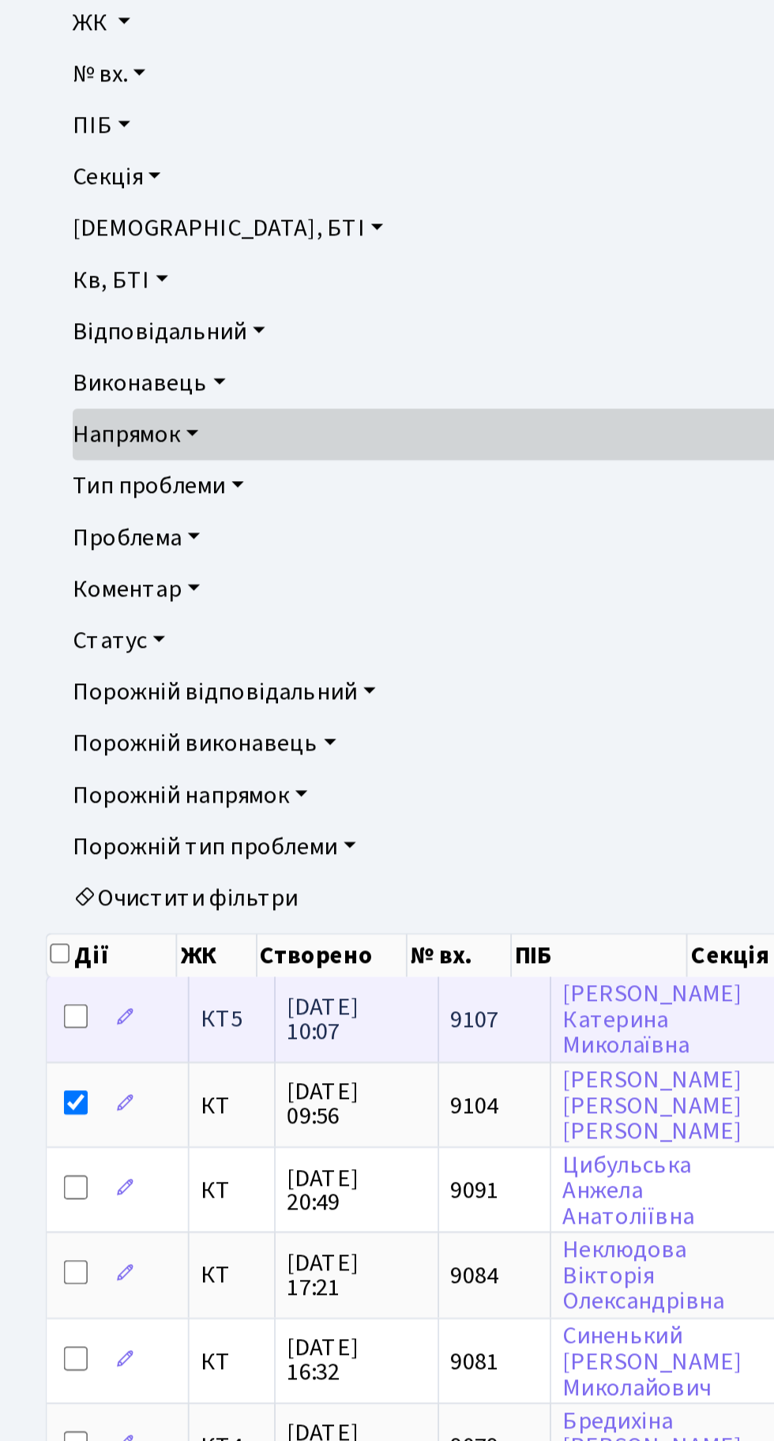
click at [37, 695] on input "checkbox" at bounding box center [39, 696] width 13 height 13
checkbox input "true"
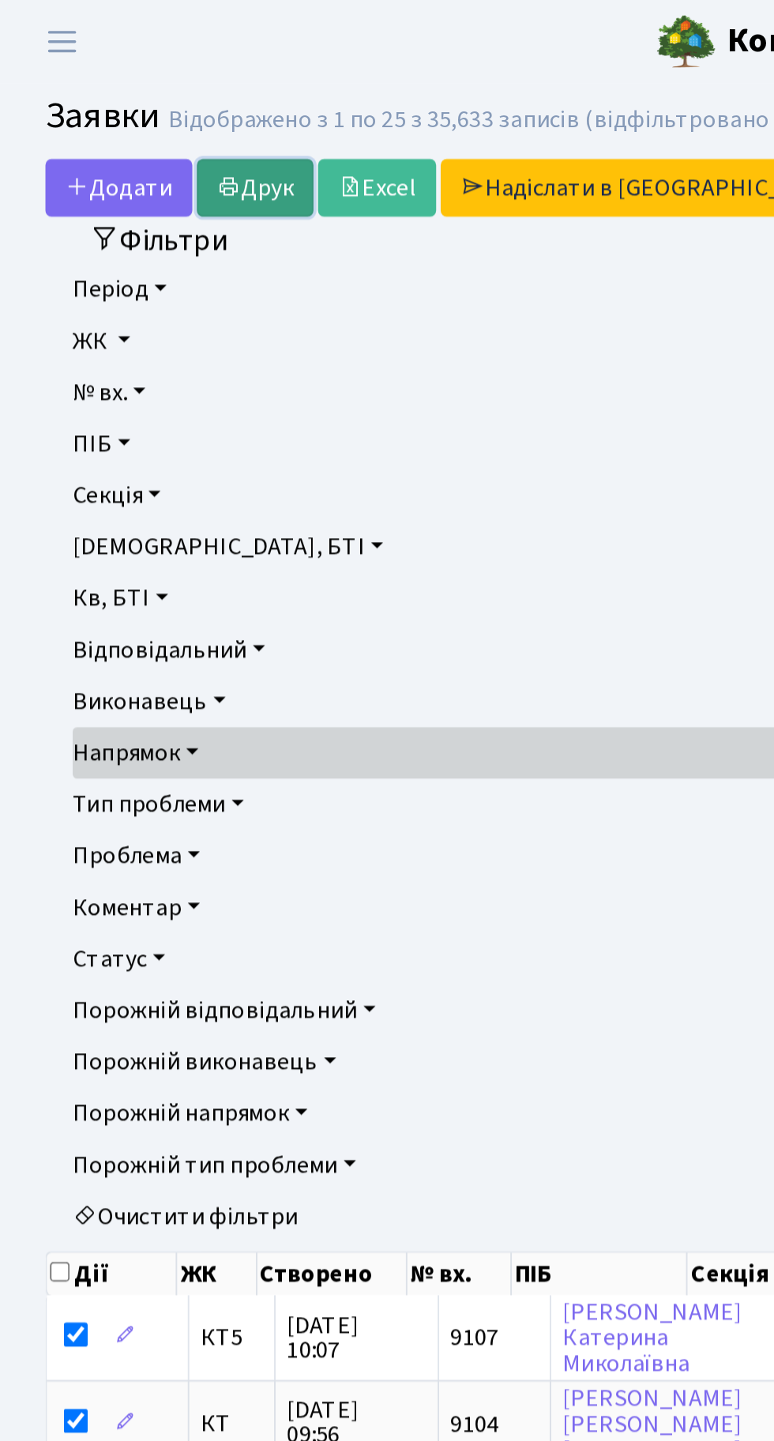
click at [128, 90] on link "Друк" at bounding box center [133, 98] width 61 height 30
